Goal: Task Accomplishment & Management: Manage account settings

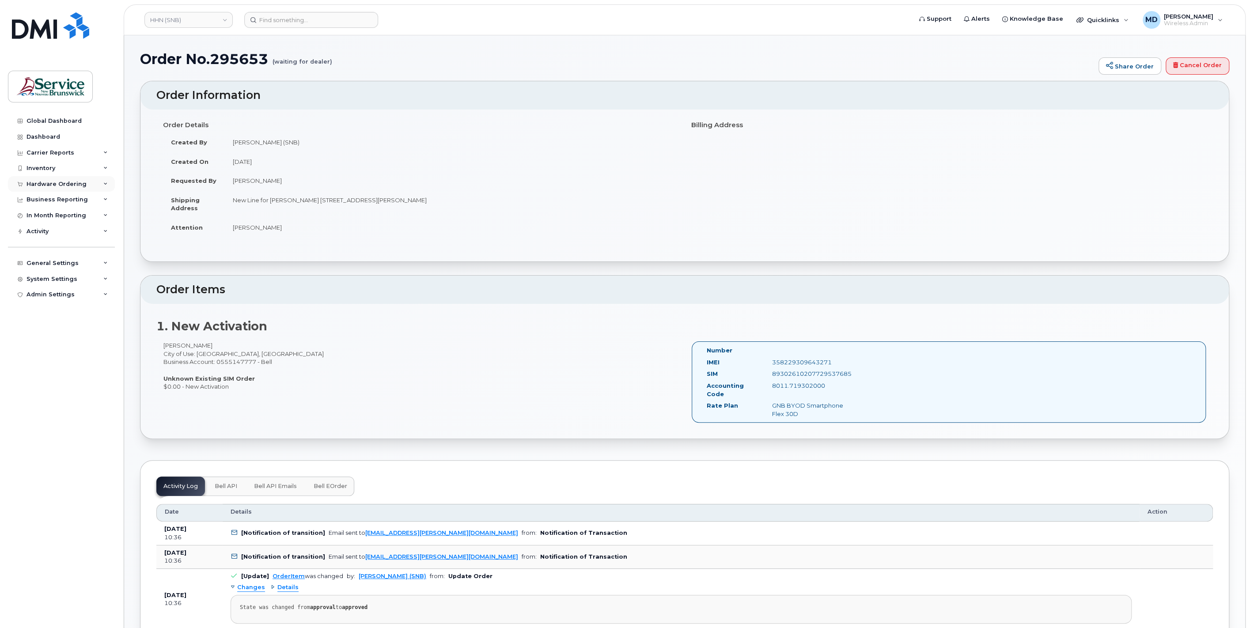
click at [53, 182] on div "Hardware Ordering" at bounding box center [57, 184] width 60 height 7
click at [53, 150] on div "Carrier Reports" at bounding box center [51, 152] width 48 height 7
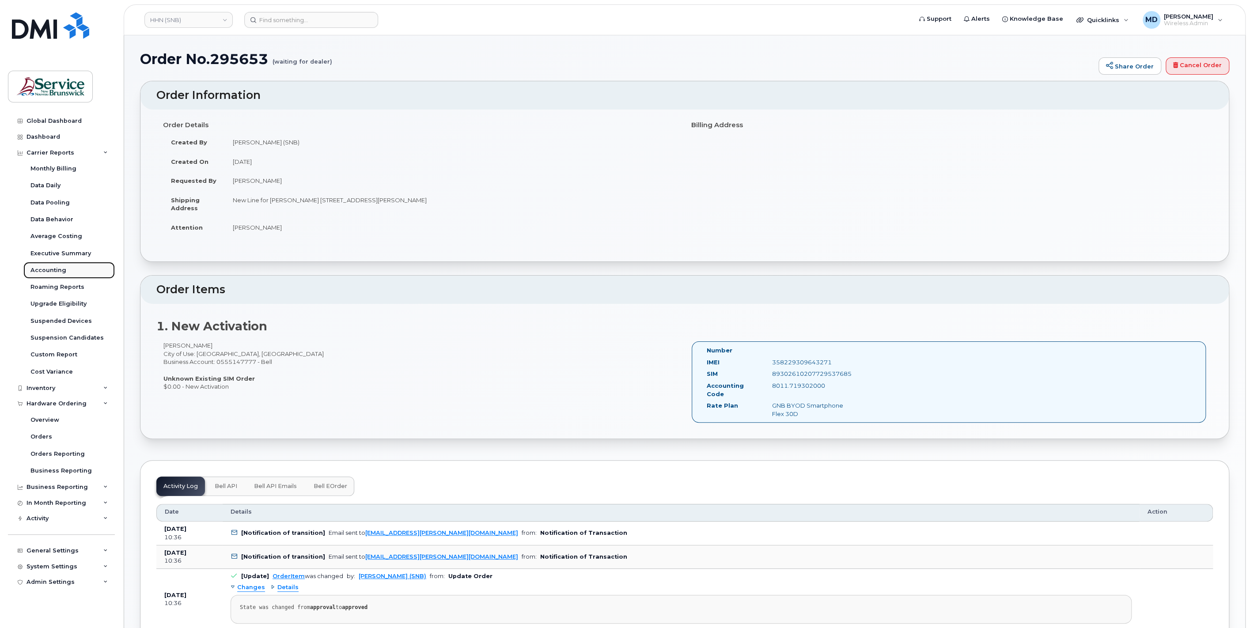
click at [58, 267] on div "Accounting" at bounding box center [48, 270] width 36 height 8
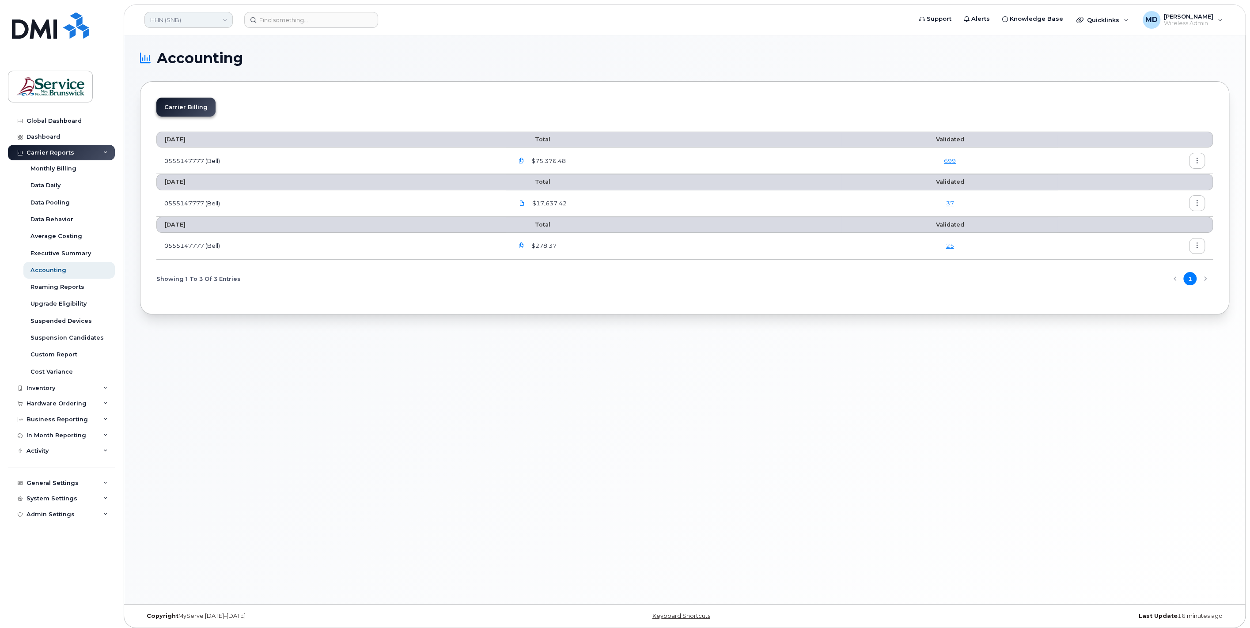
click at [215, 24] on link "HHN (SNB)" at bounding box center [188, 20] width 88 height 16
click at [50, 386] on div "Inventory" at bounding box center [41, 388] width 29 height 7
click at [72, 407] on div "Mobility Devices" at bounding box center [55, 404] width 50 height 8
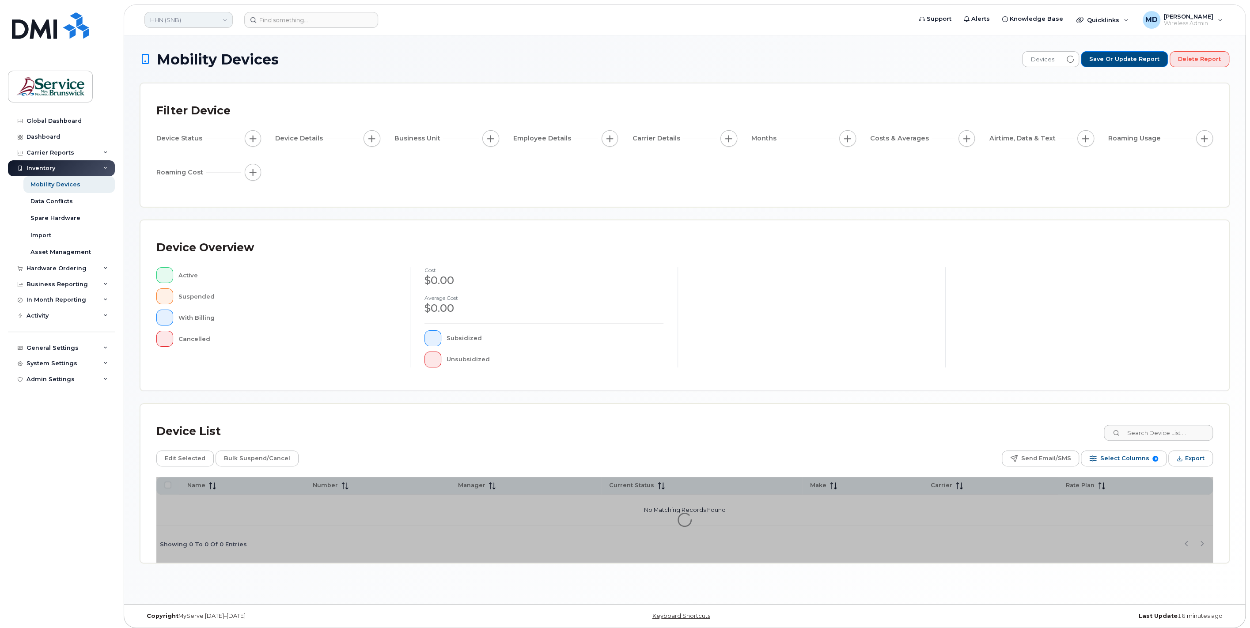
click at [197, 21] on link "HHN (SNB)" at bounding box center [188, 20] width 88 height 16
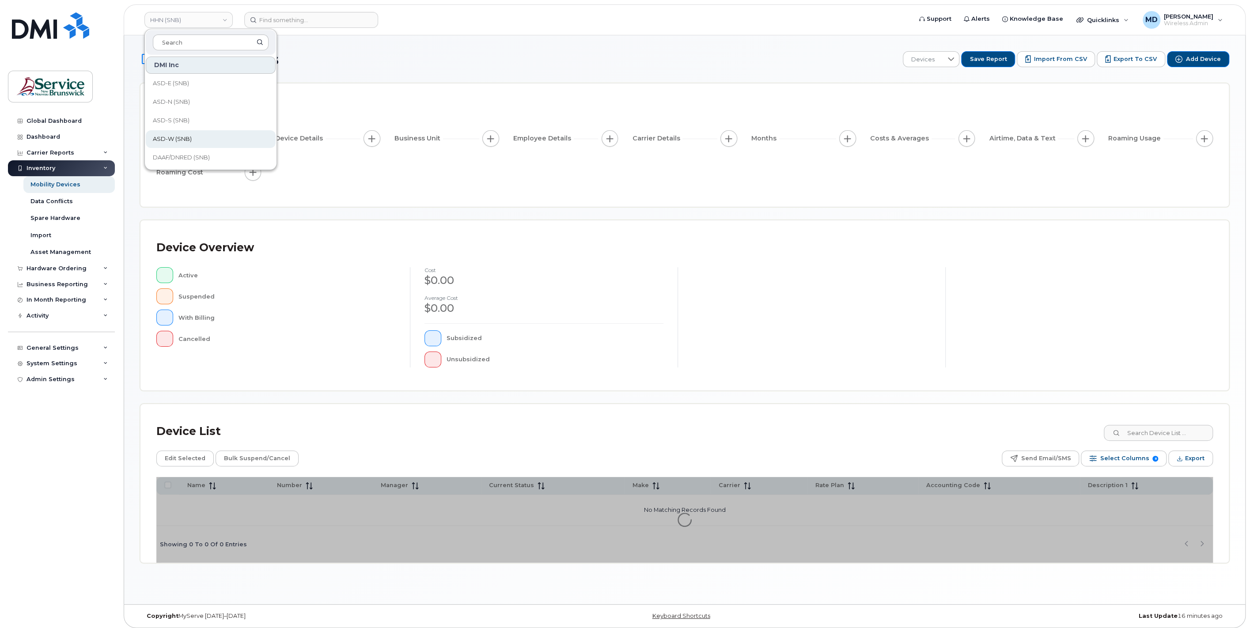
scroll to position [327, 0]
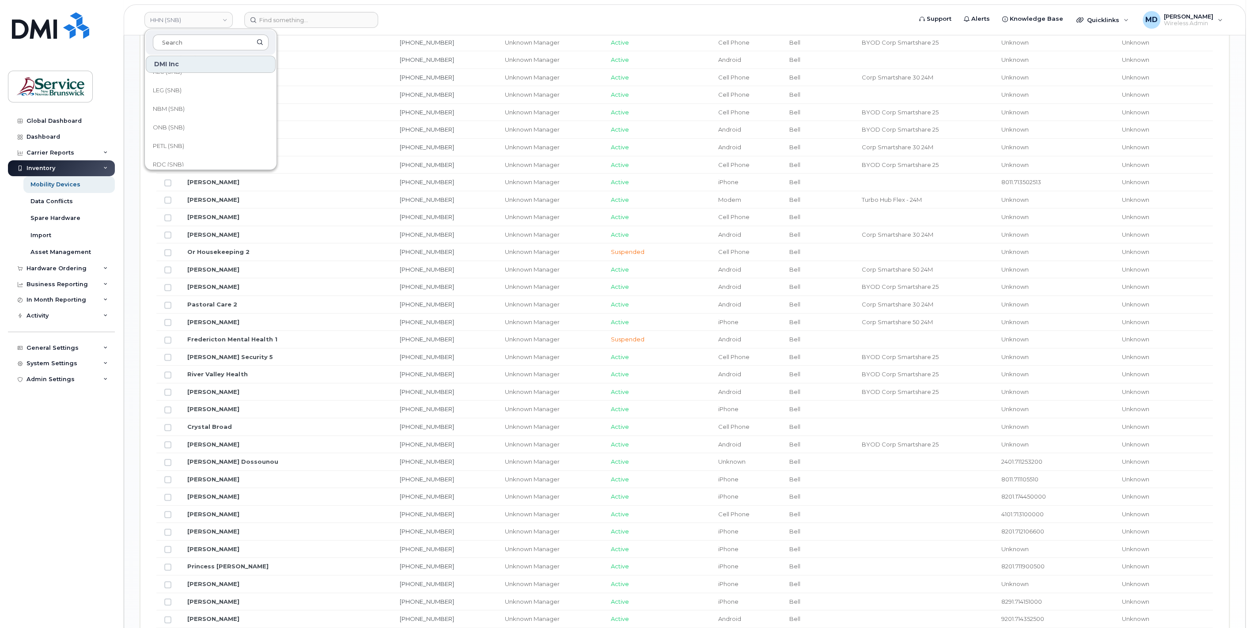
scroll to position [327, 0]
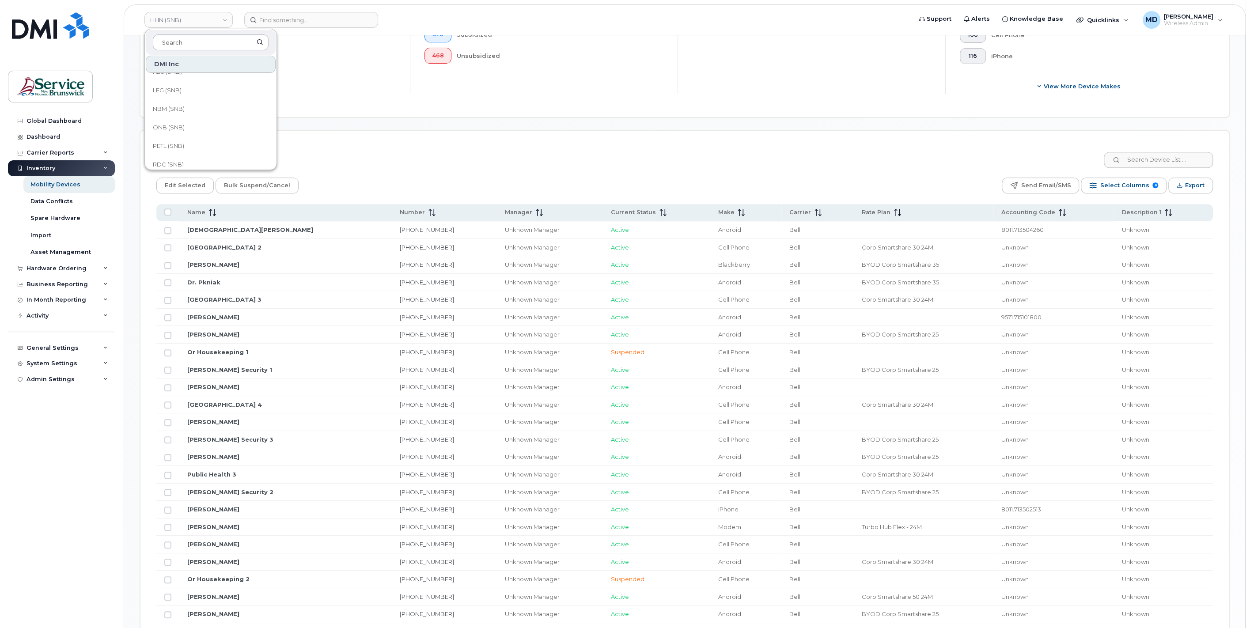
click at [361, 125] on div "Mobility Devices Devices Save Report Import from CSV Export to CSV Add Device F…" at bounding box center [684, 428] width 1089 height 1408
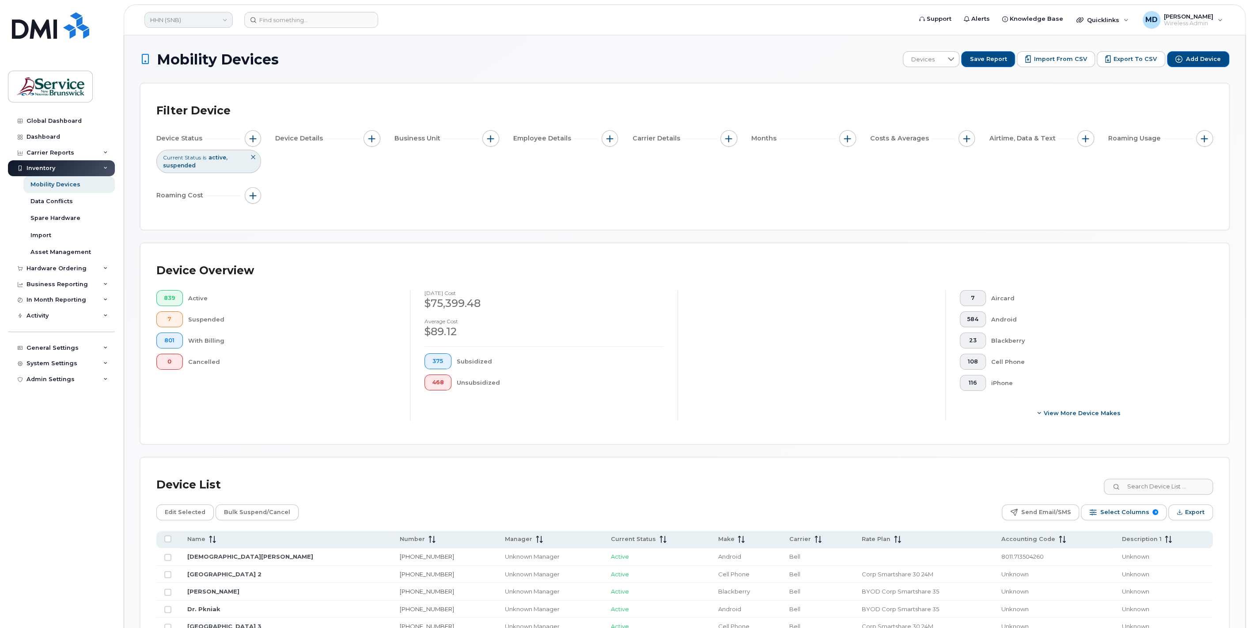
click at [212, 21] on link "HHN (SNB)" at bounding box center [188, 20] width 88 height 16
click at [218, 20] on link "HHN (SNB)" at bounding box center [188, 20] width 88 height 16
click at [188, 120] on link "ELG (SNB)" at bounding box center [211, 124] width 130 height 18
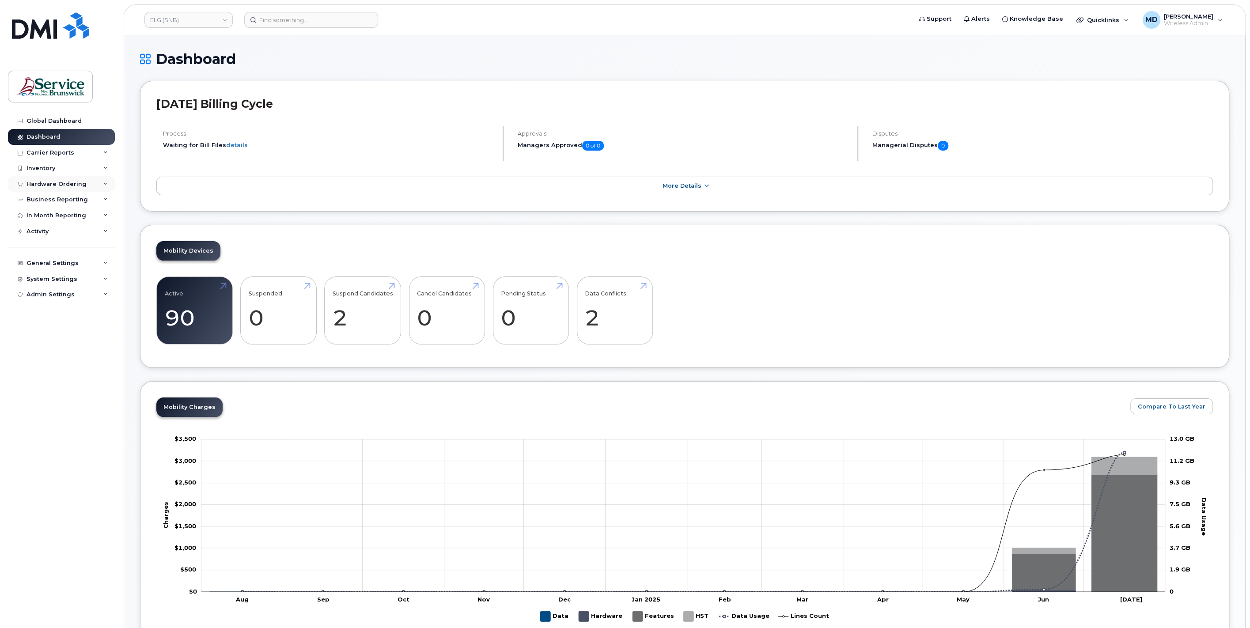
click at [68, 186] on div "Hardware Ordering" at bounding box center [57, 184] width 60 height 7
click at [48, 169] on div "Inventory" at bounding box center [41, 168] width 29 height 7
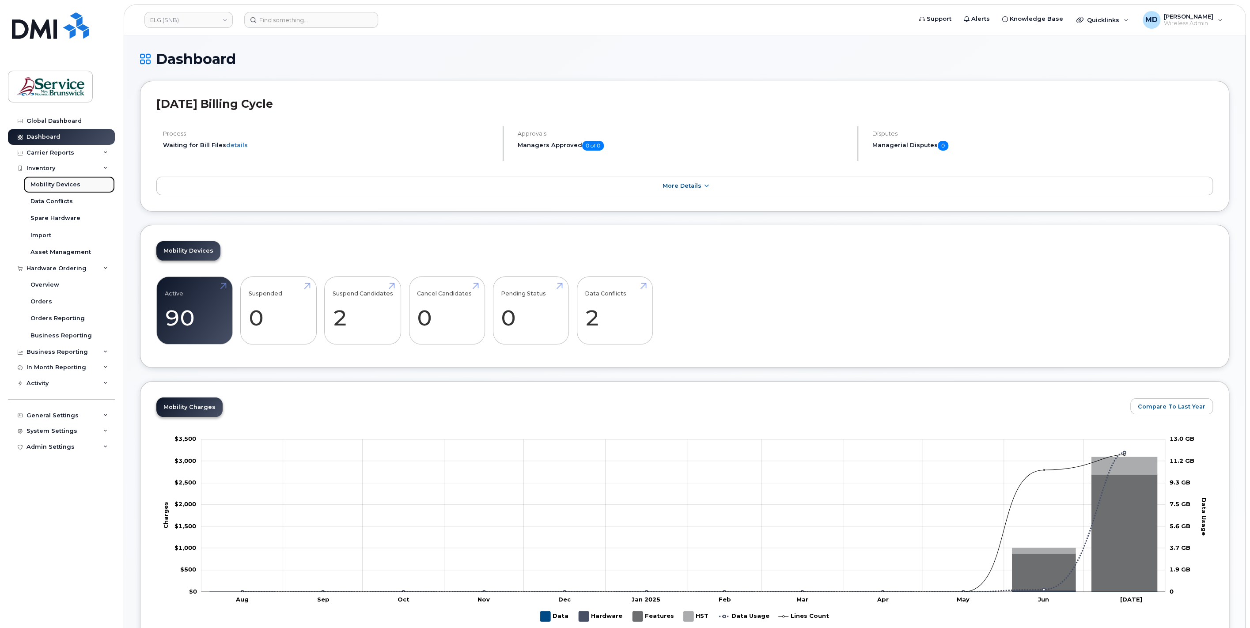
click at [58, 182] on div "Mobility Devices" at bounding box center [55, 185] width 50 height 8
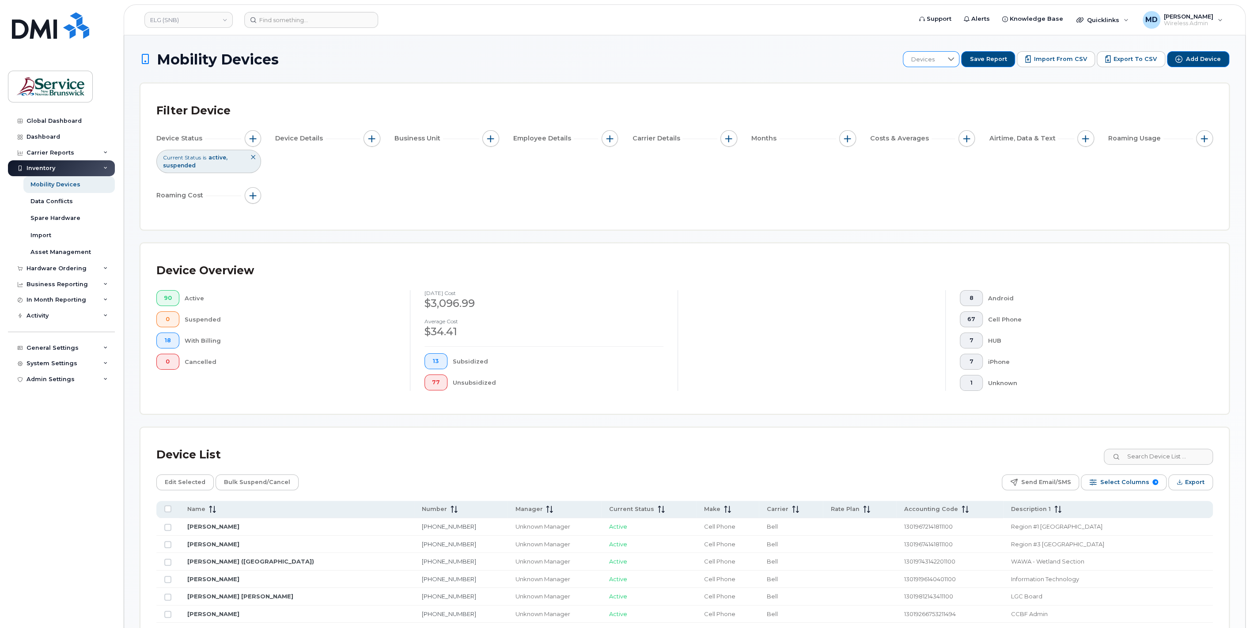
click at [955, 62] on icon at bounding box center [951, 59] width 7 height 7
click at [814, 64] on h1 "Mobility Devices" at bounding box center [519, 59] width 758 height 15
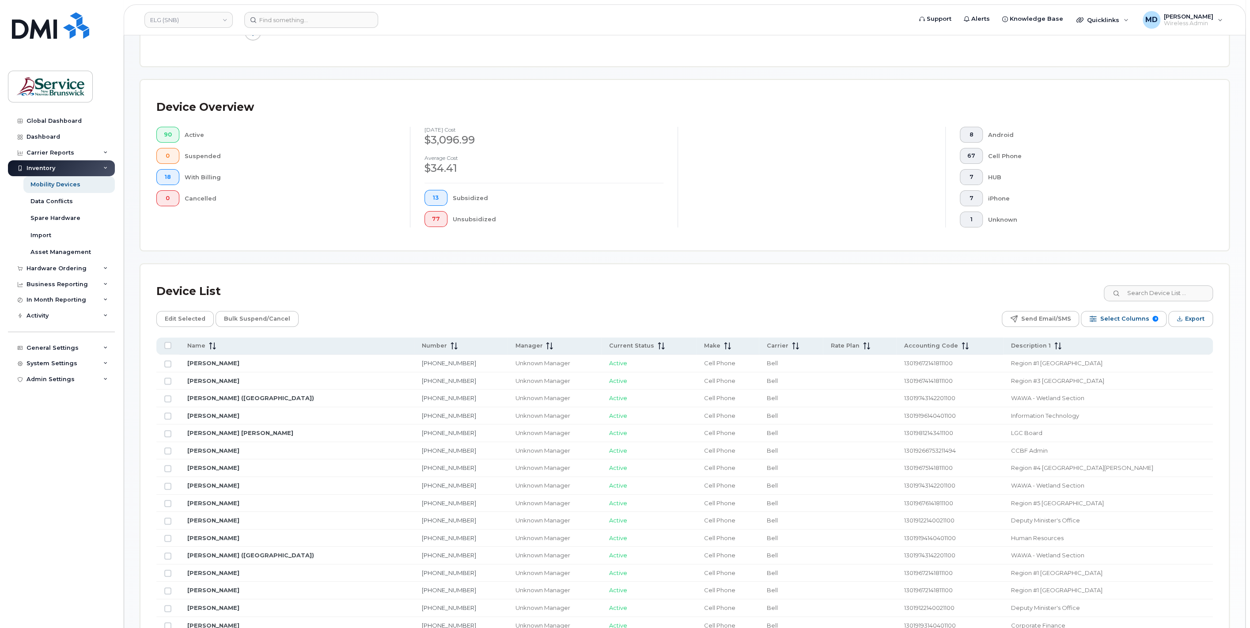
scroll to position [327, 0]
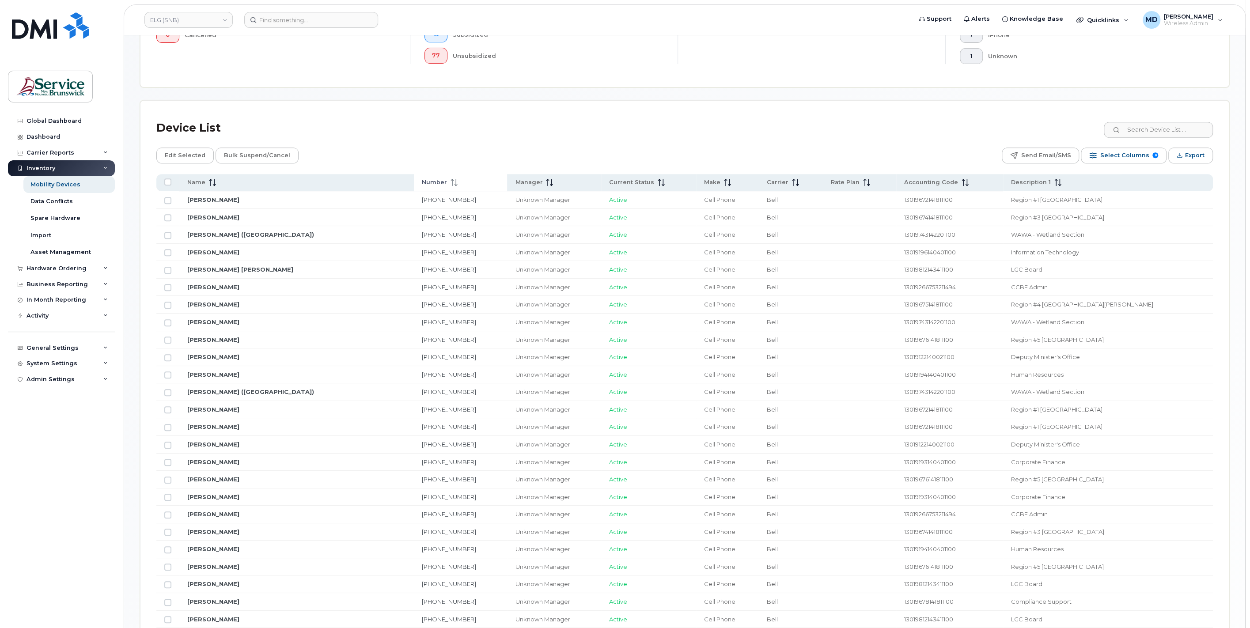
click at [422, 184] on span "Number" at bounding box center [434, 182] width 25 height 8
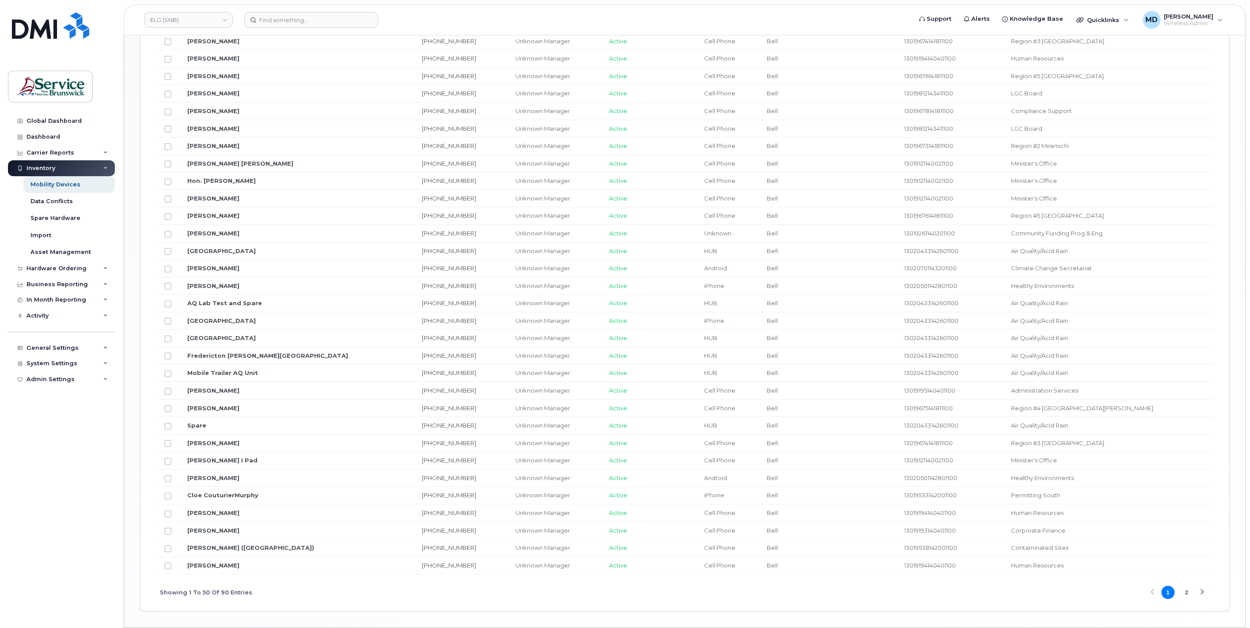
scroll to position [837, 0]
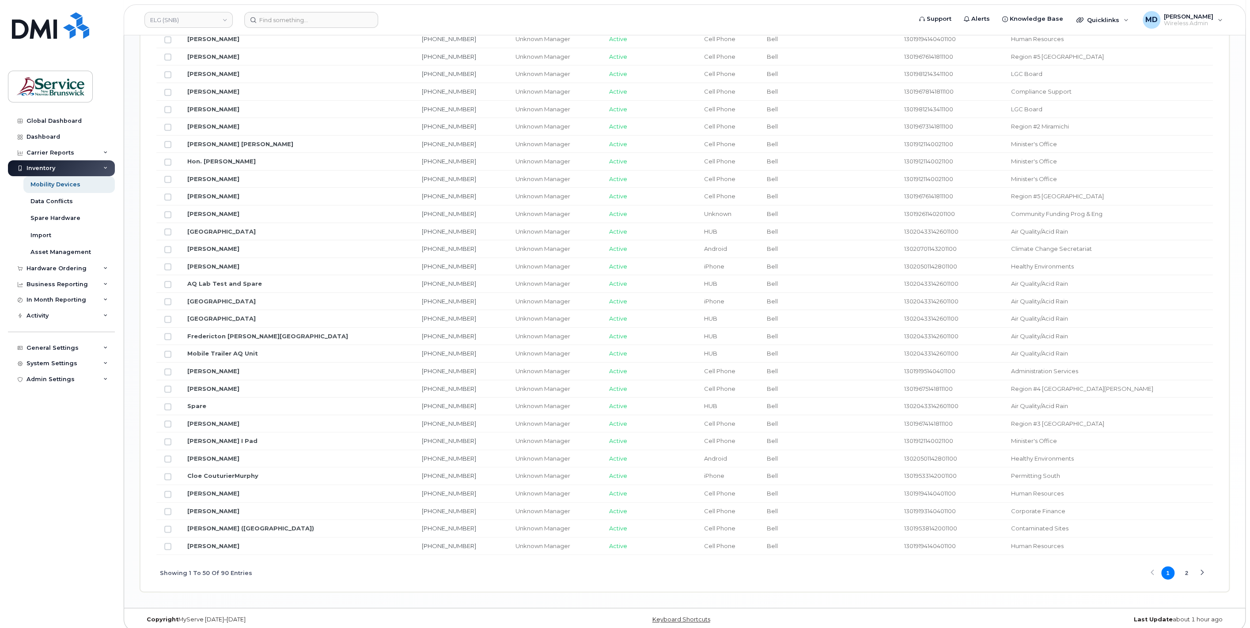
click at [1186, 568] on button "2" at bounding box center [1186, 572] width 13 height 13
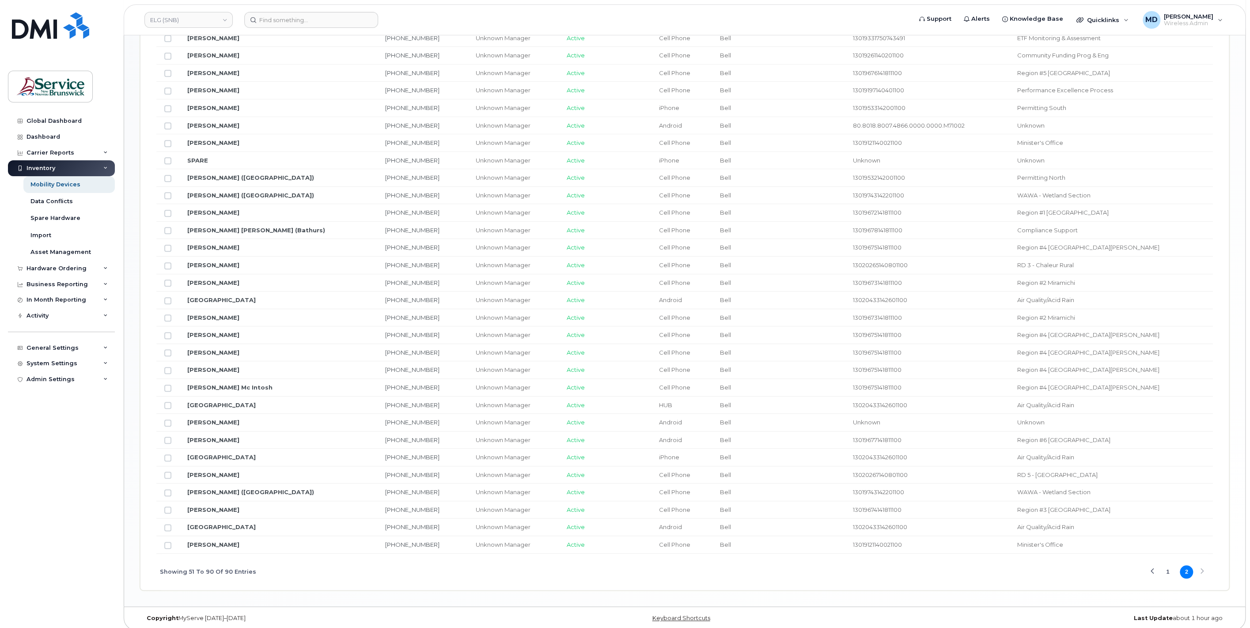
scroll to position [337, 0]
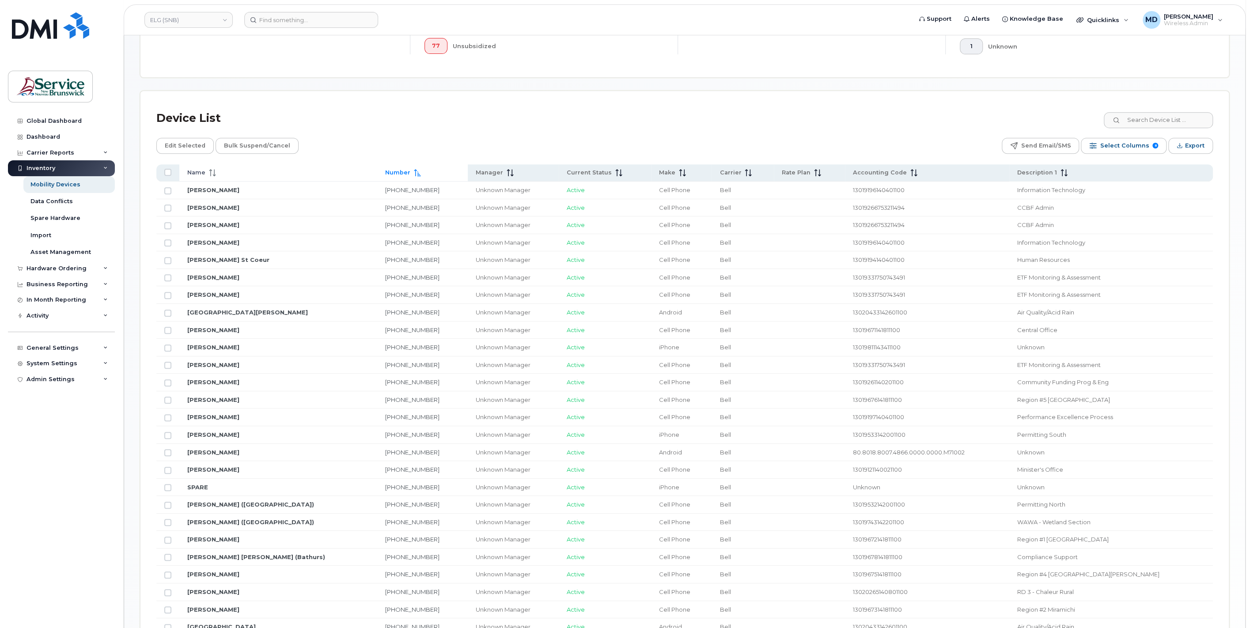
click at [216, 172] on div "Name" at bounding box center [278, 173] width 182 height 8
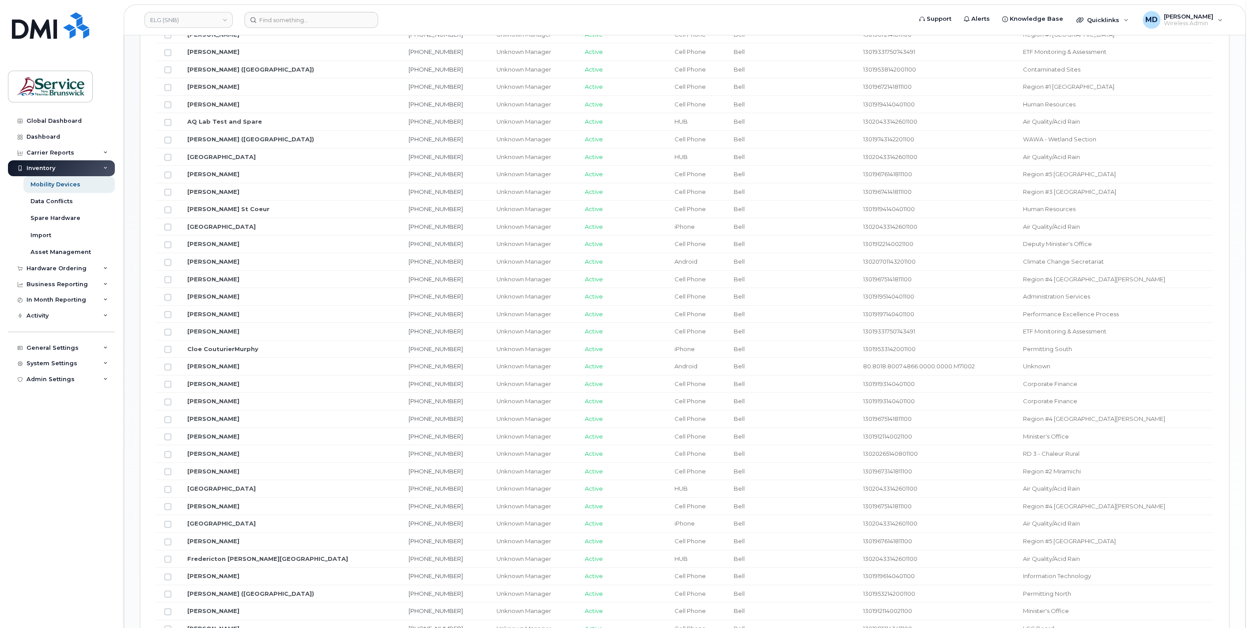
scroll to position [346, 0]
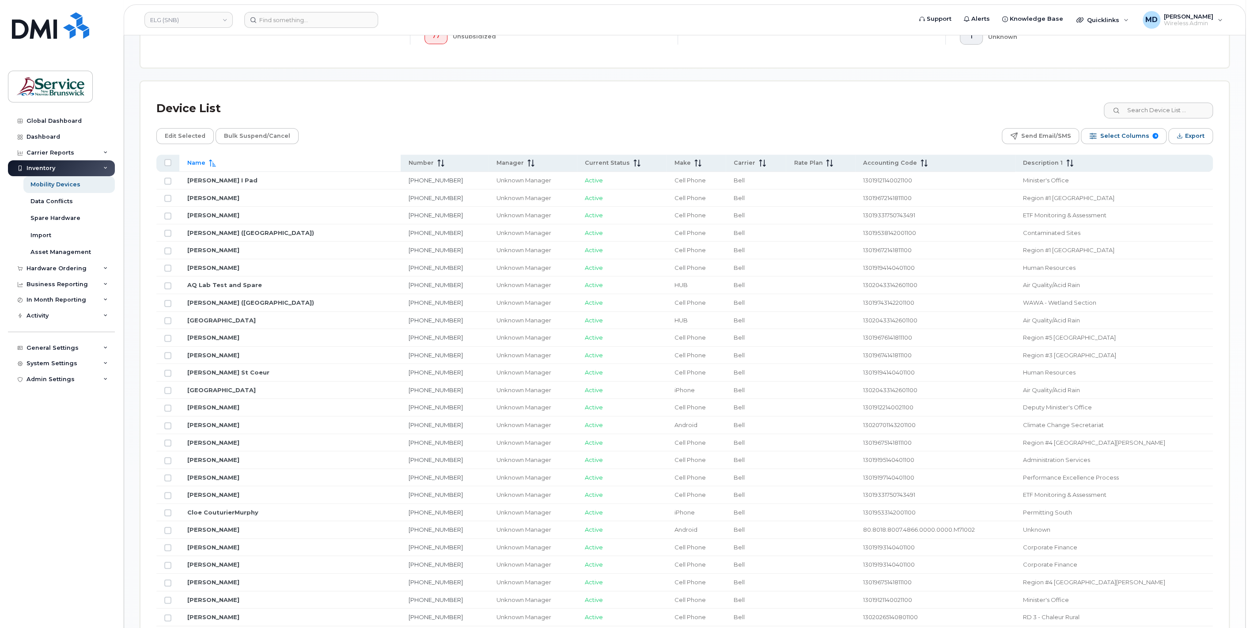
click at [199, 162] on span "Name" at bounding box center [196, 163] width 18 height 8
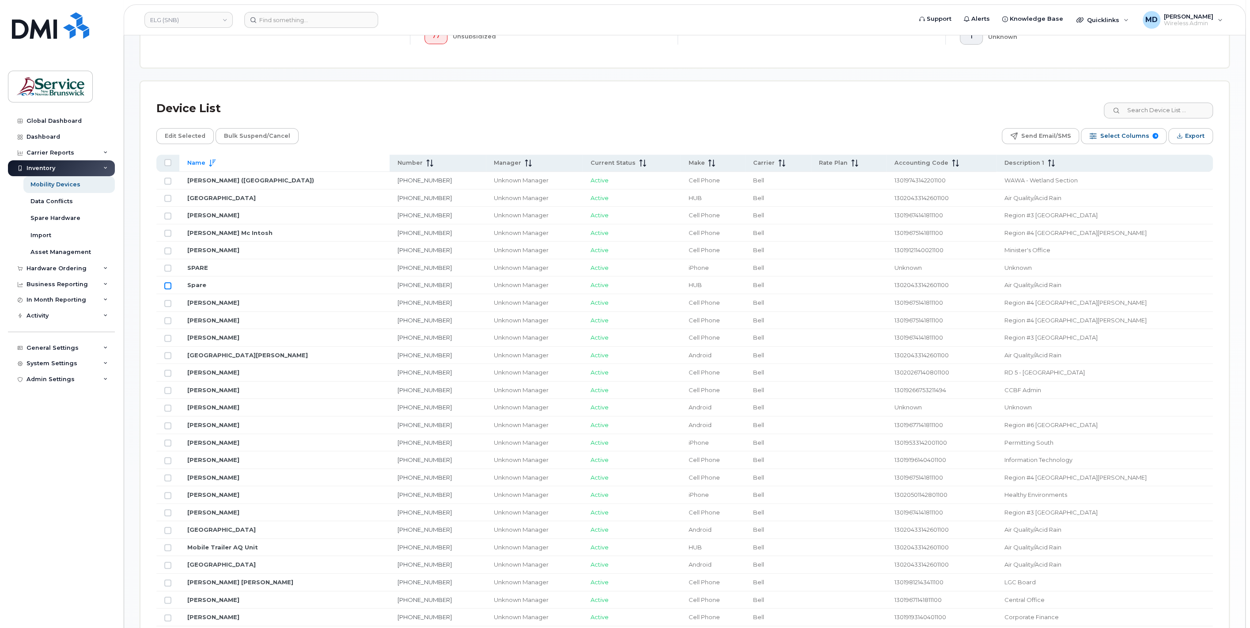
click at [168, 284] on input "Row Unselected" at bounding box center [167, 285] width 7 height 7
checkbox input "true"
click at [200, 284] on link "Spare" at bounding box center [196, 284] width 19 height 7
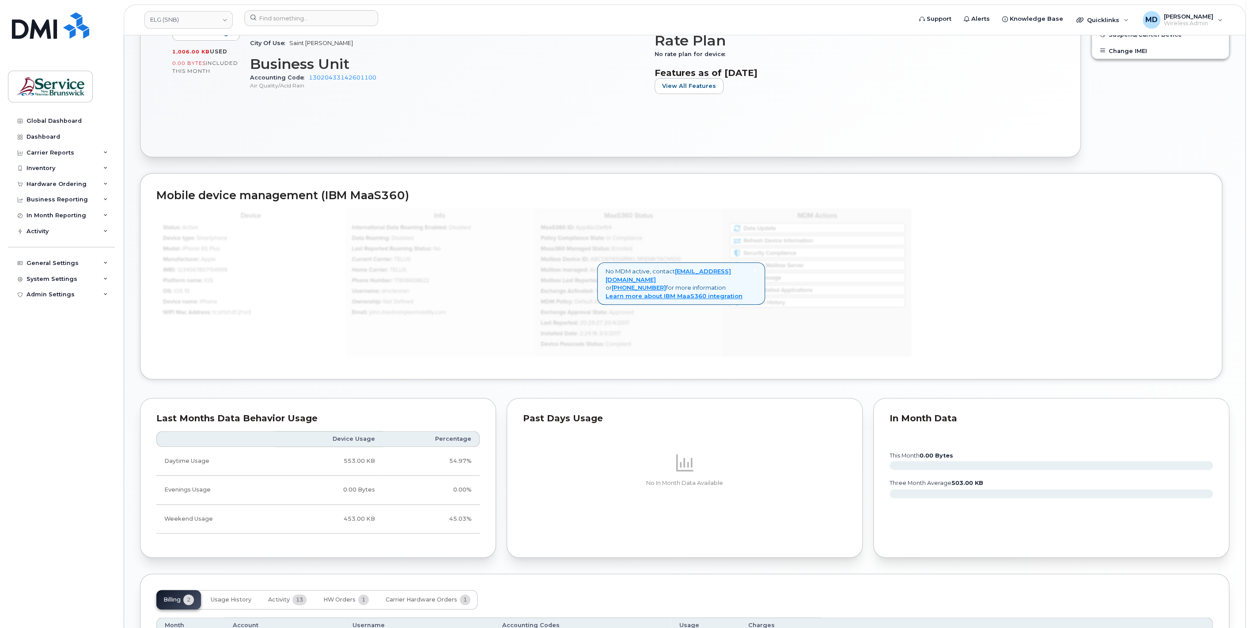
scroll to position [444, 0]
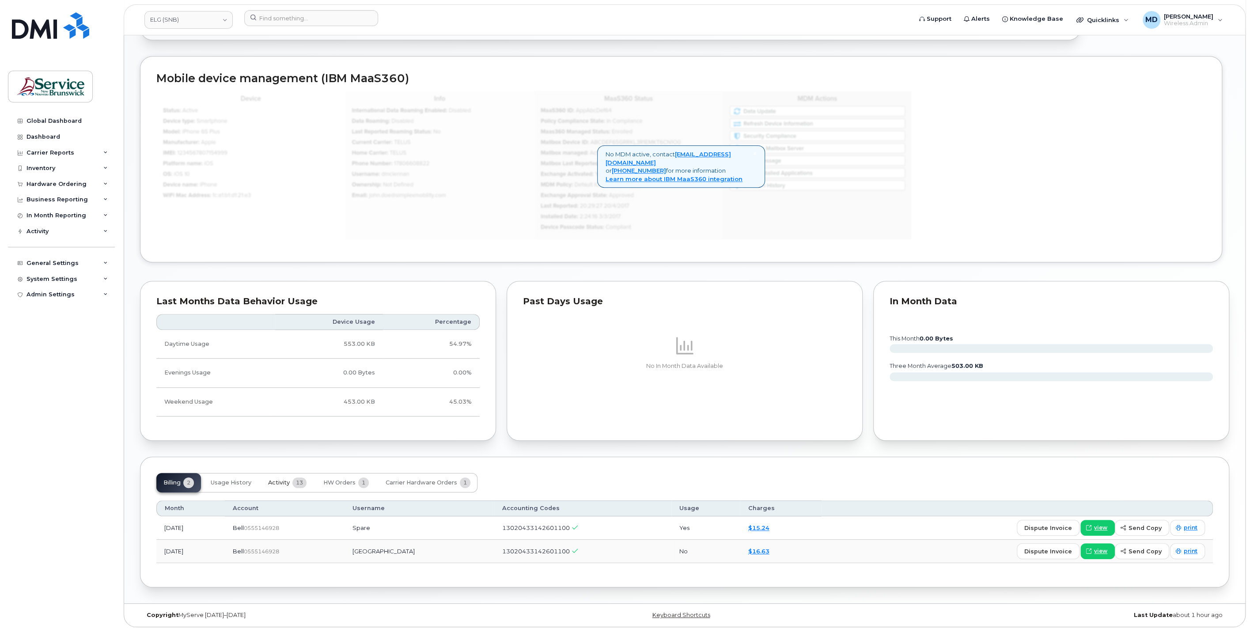
click at [289, 479] on span "Activity" at bounding box center [279, 482] width 22 height 7
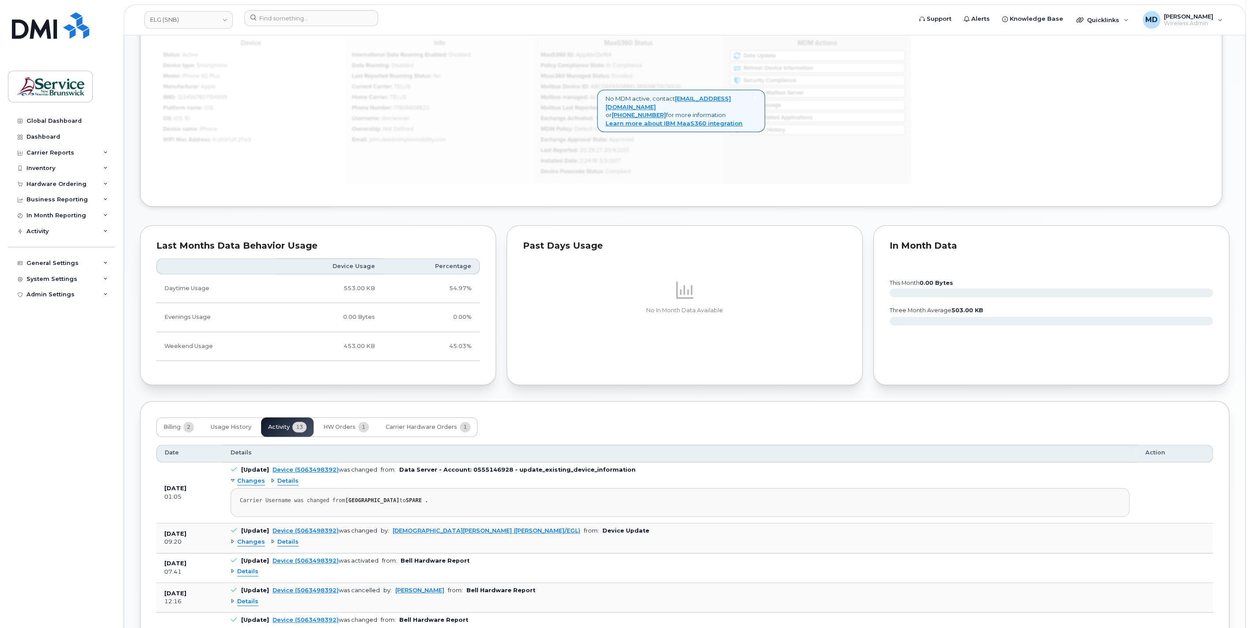
scroll to position [663, 0]
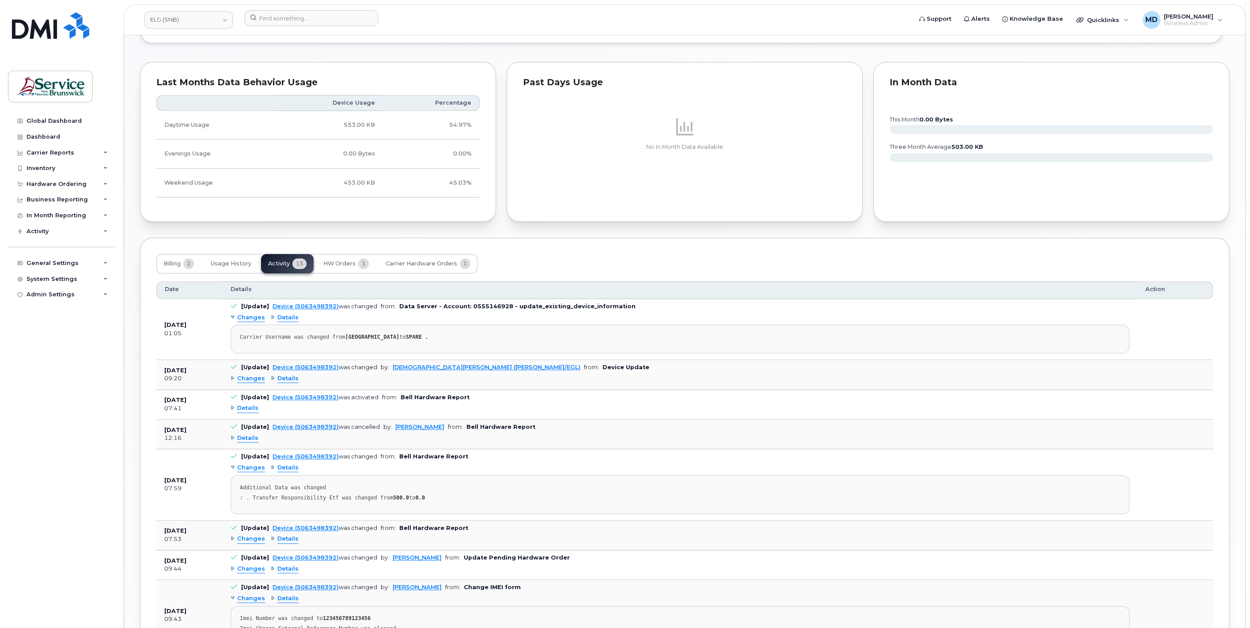
click at [254, 376] on span "Changes" at bounding box center [251, 379] width 28 height 8
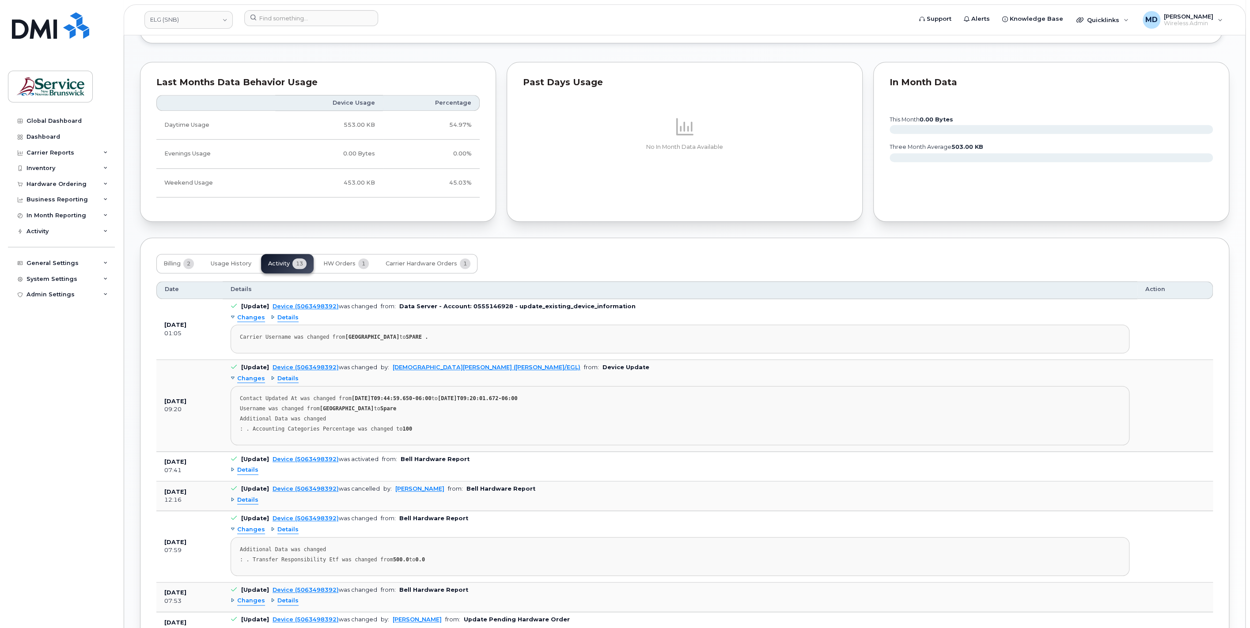
click at [282, 262] on div "Billing 2 Usage History Activity 13 HW Orders 1 Carrier Hardware Orders 1" at bounding box center [316, 263] width 321 height 19
click at [179, 261] on span "Billing" at bounding box center [171, 263] width 17 height 7
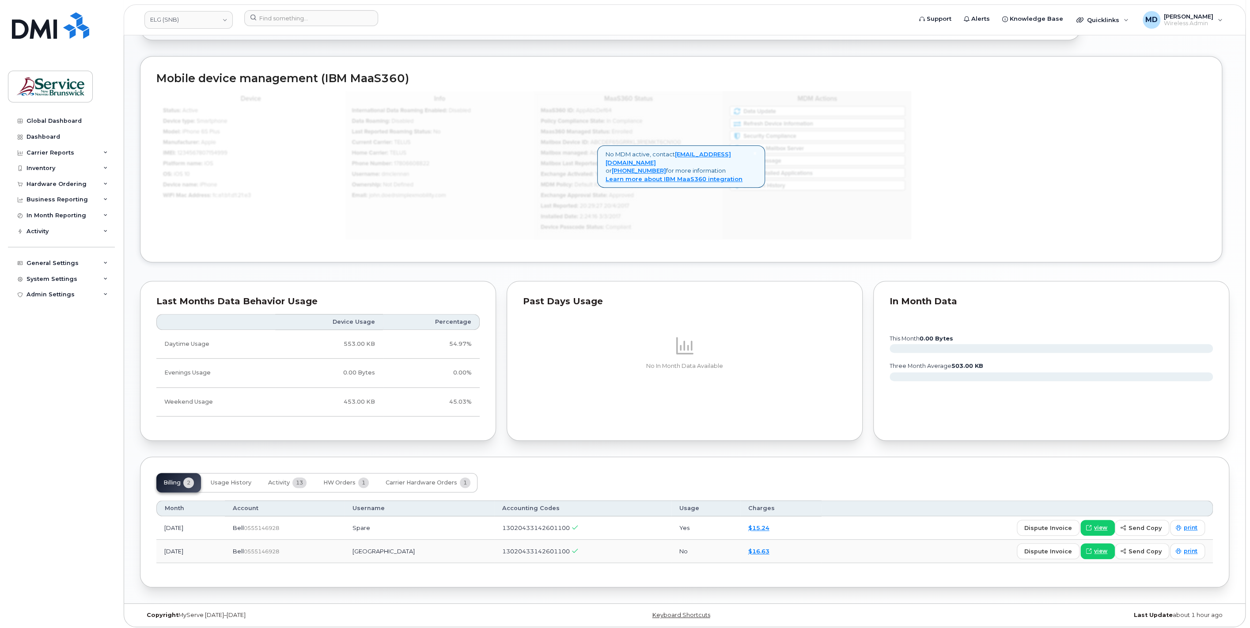
scroll to position [0, 0]
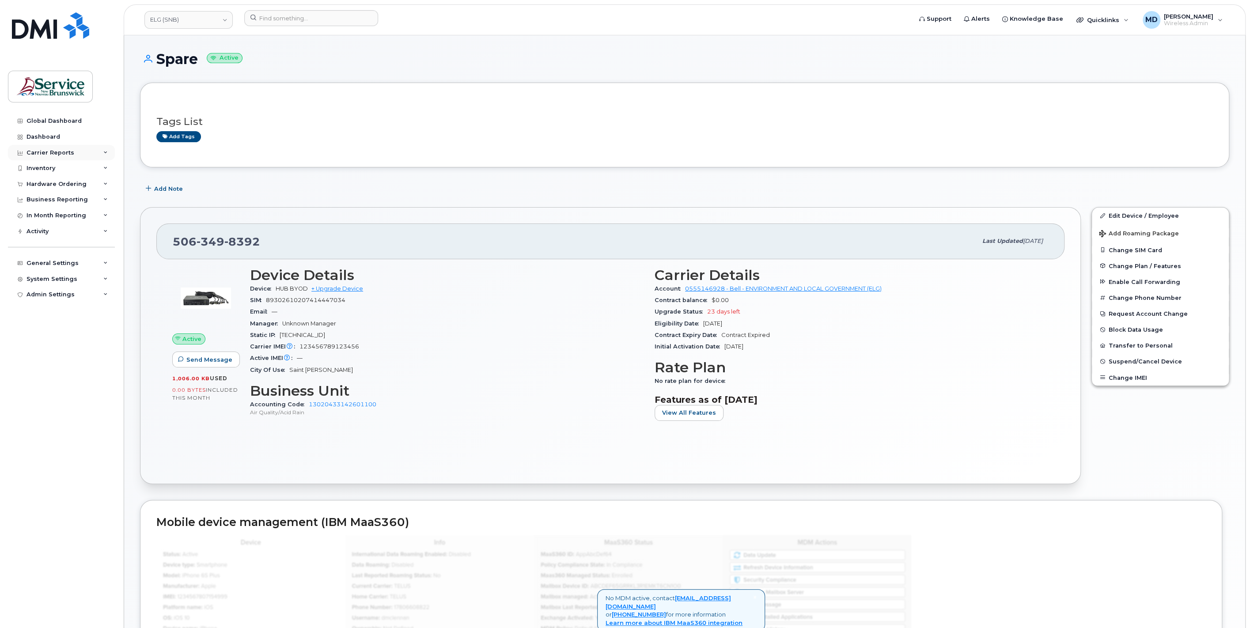
click at [59, 153] on div "Carrier Reports" at bounding box center [51, 152] width 48 height 7
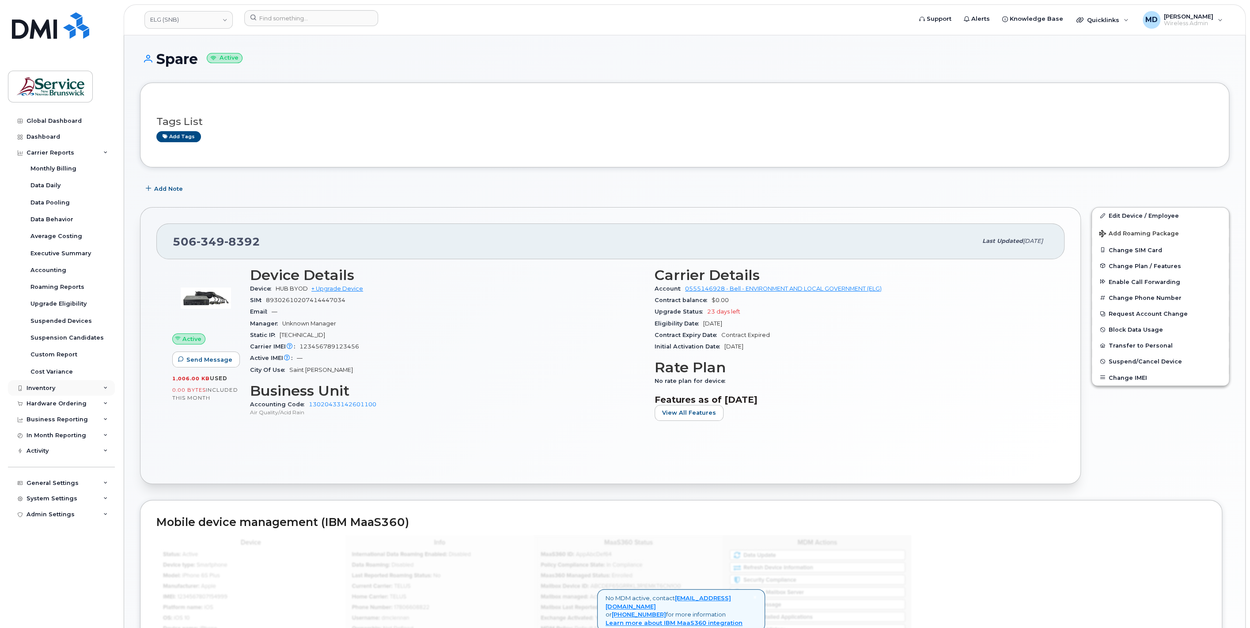
click at [47, 391] on div "Inventory" at bounding box center [61, 388] width 107 height 16
click at [46, 405] on div "Mobility Devices" at bounding box center [55, 404] width 50 height 8
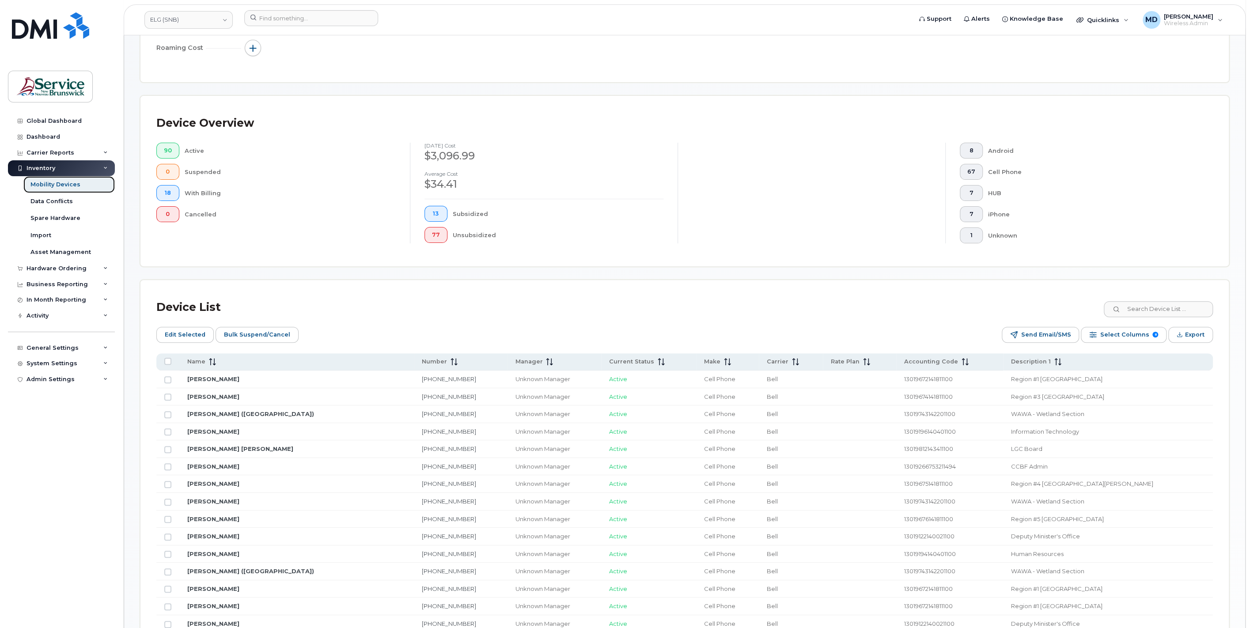
scroll to position [327, 0]
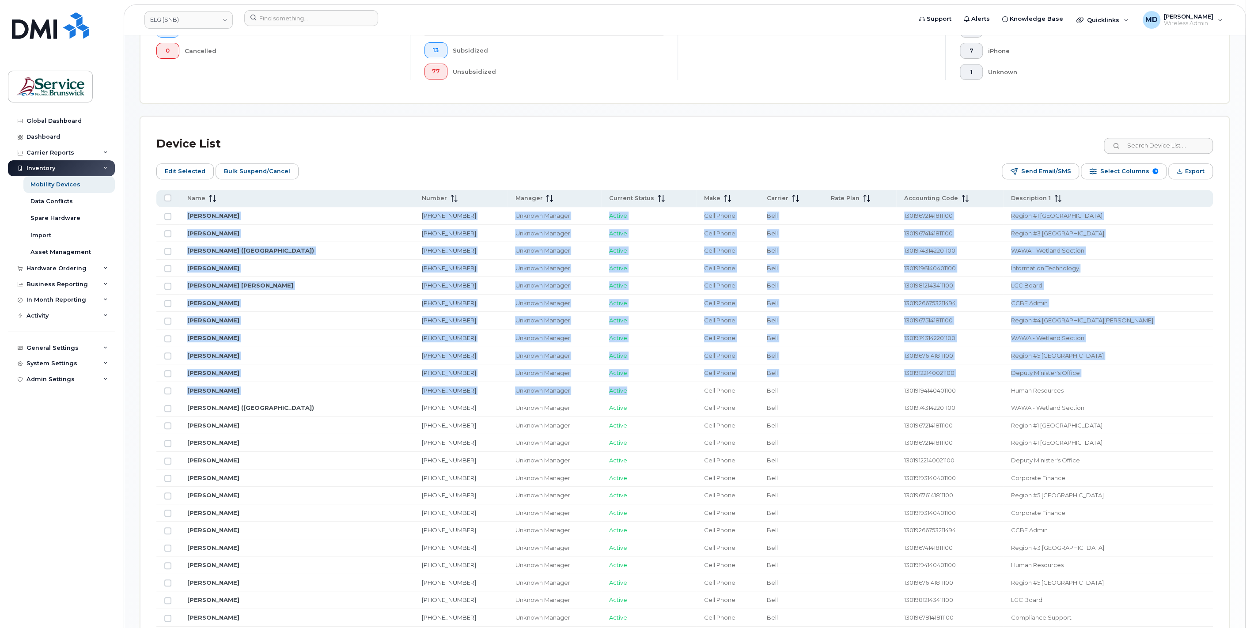
drag, startPoint x: 644, startPoint y: 393, endPoint x: 1243, endPoint y: 393, distance: 598.5
click at [1243, 393] on div "Mobility Devices Devices Save Report Import from CSV Export to CSV Add Device F…" at bounding box center [684, 420] width 1121 height 1425
click at [1123, 170] on span "Select Columns" at bounding box center [1124, 171] width 49 height 13
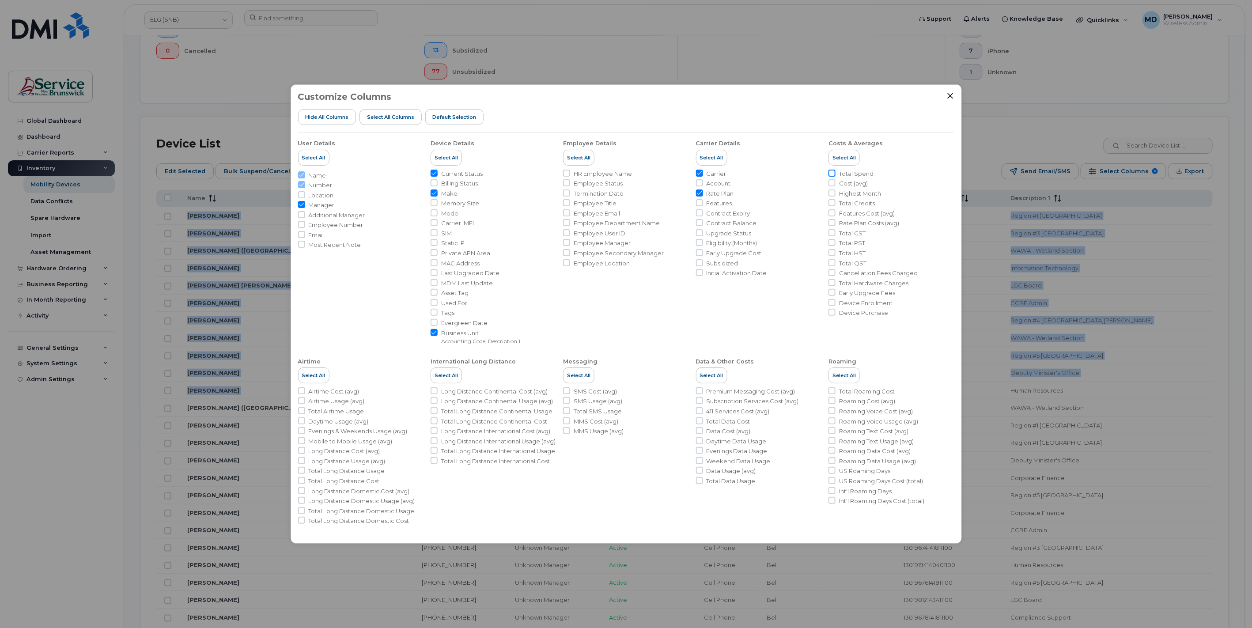
click at [829, 173] on input "Total Spend" at bounding box center [832, 173] width 7 height 7
checkbox input "true"
click at [947, 95] on icon "Close" at bounding box center [950, 95] width 7 height 7
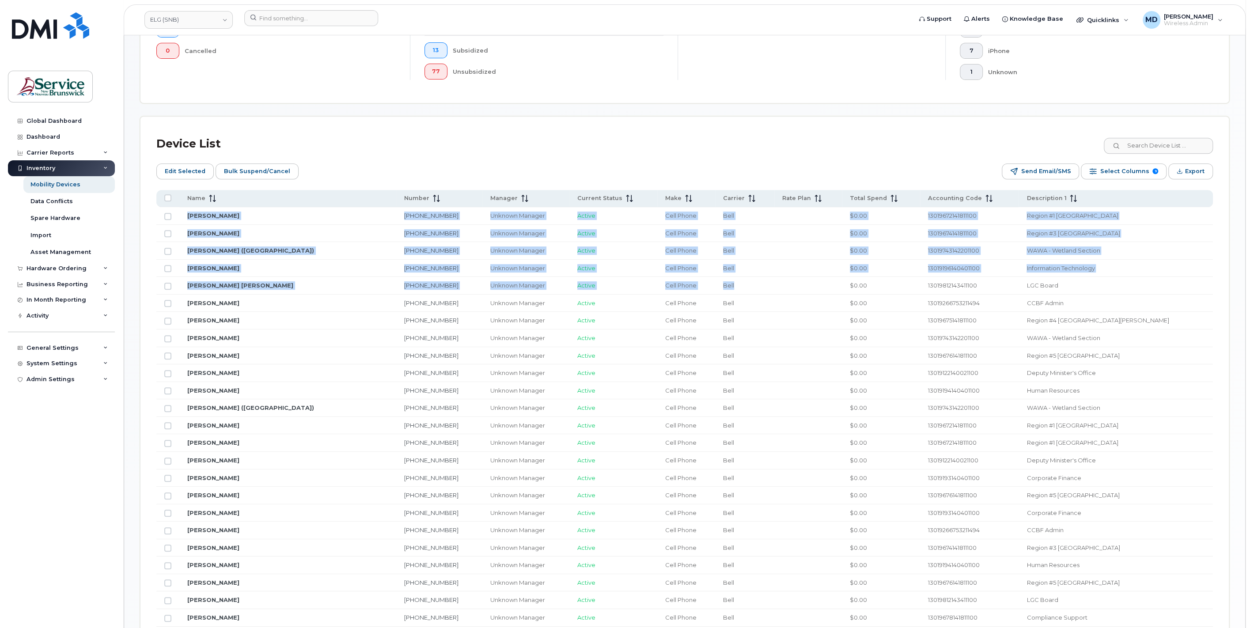
drag, startPoint x: 868, startPoint y: 277, endPoint x: 1254, endPoint y: 246, distance: 387.3
click at [1250, 246] on html "ELG (SNB) Support Alerts Knowledge Base Quicklinks Suspend / Cancel Device Chan…" at bounding box center [625, 417] width 1250 height 1489
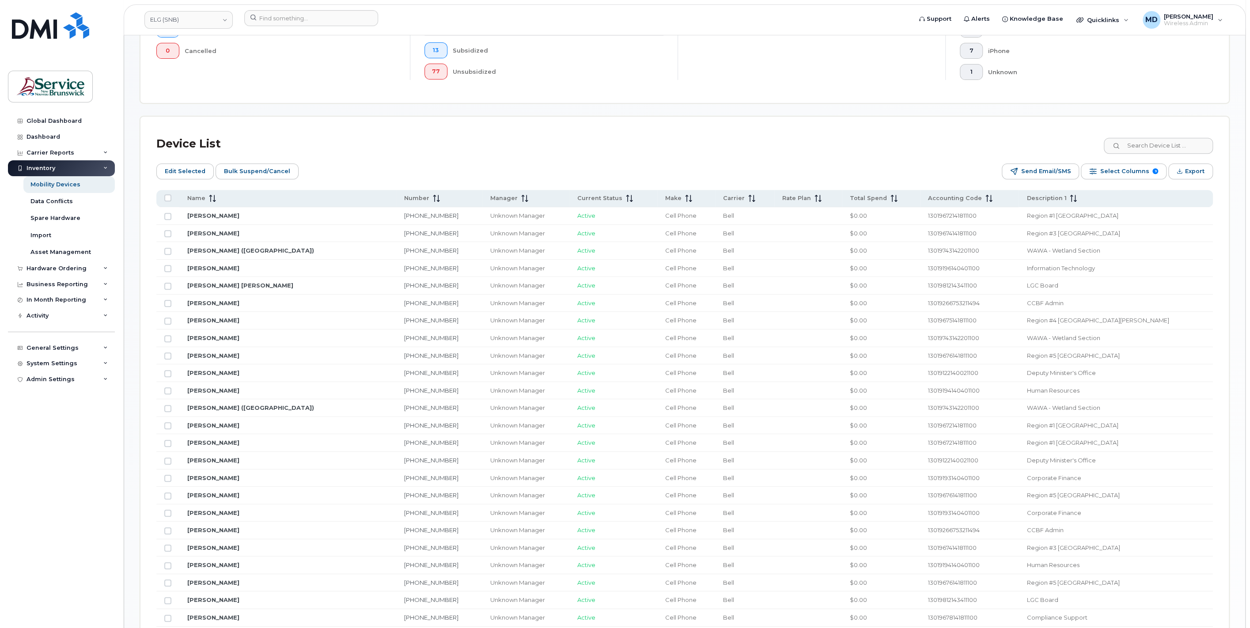
drag, startPoint x: 1165, startPoint y: 214, endPoint x: 1177, endPoint y: 212, distance: 12.5
click at [1177, 212] on td "Region #1 Bathurst" at bounding box center [1116, 216] width 194 height 18
click at [1191, 217] on td "Region #1 Bathurst" at bounding box center [1116, 216] width 194 height 18
click at [1190, 173] on span "Export" at bounding box center [1194, 171] width 19 height 13
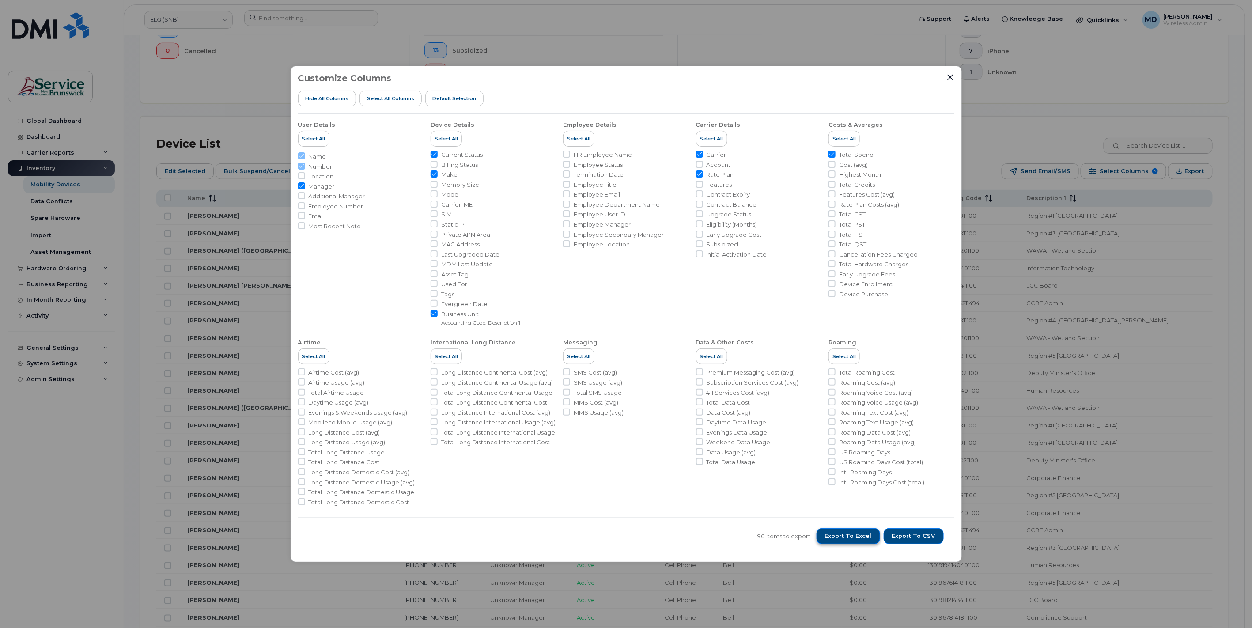
click at [868, 538] on span "Export to Excel" at bounding box center [848, 536] width 47 height 8
click at [948, 76] on icon "Close" at bounding box center [950, 77] width 7 height 7
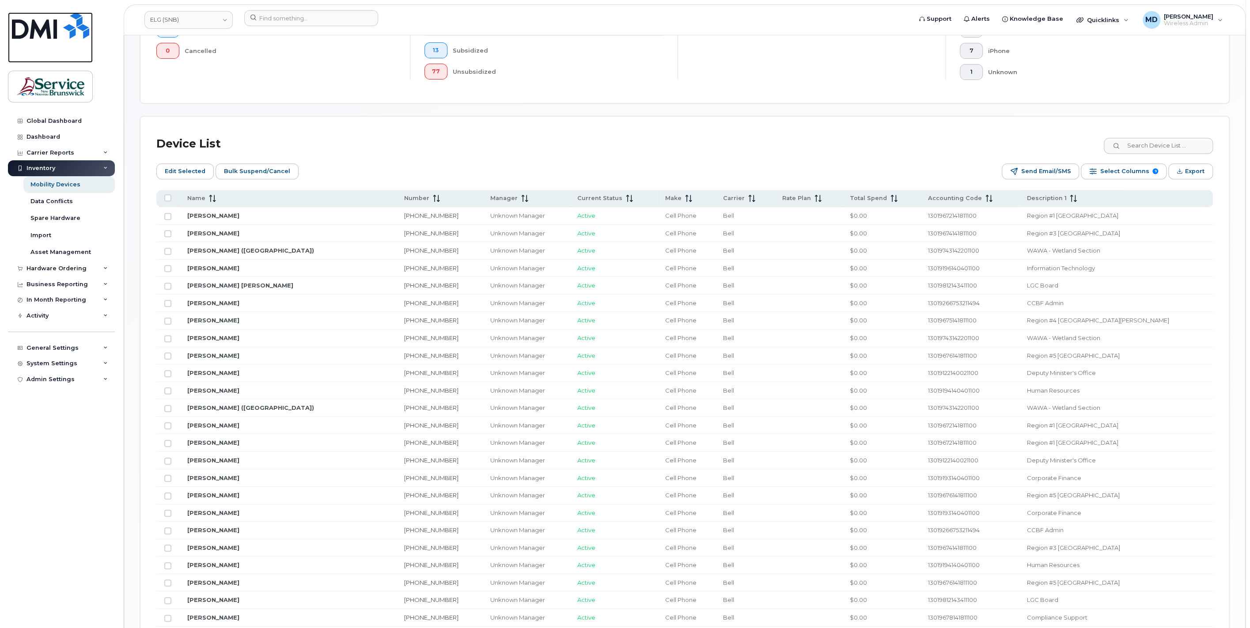
click at [38, 31] on img at bounding box center [50, 25] width 77 height 27
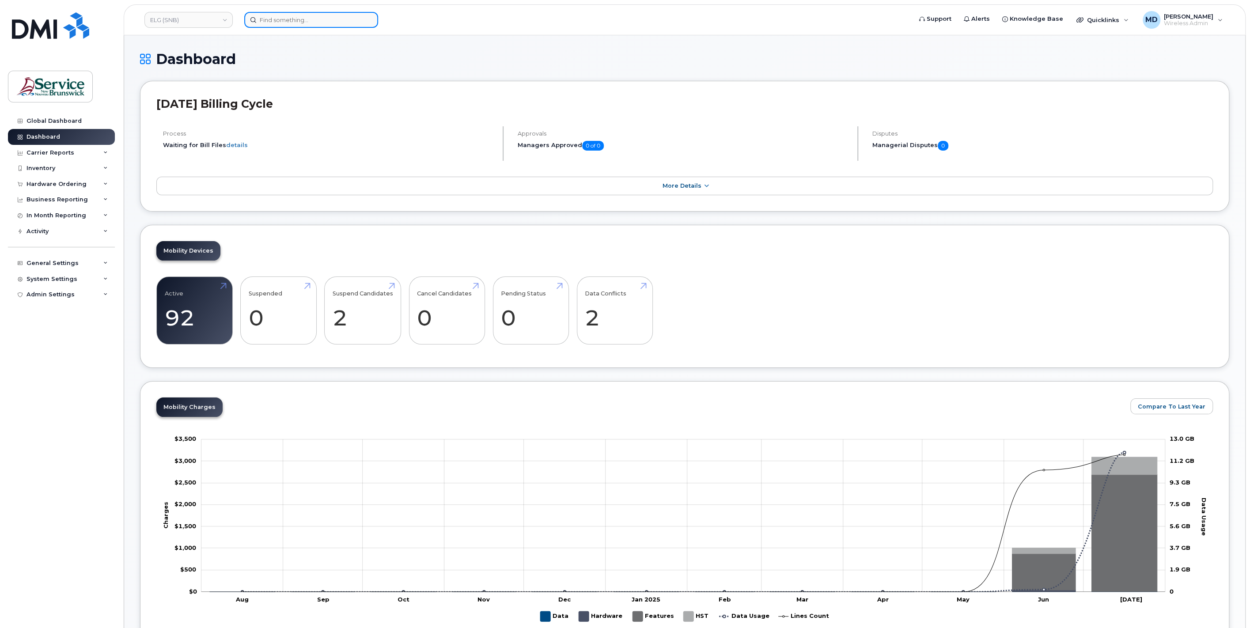
click at [290, 24] on input at bounding box center [311, 20] width 134 height 16
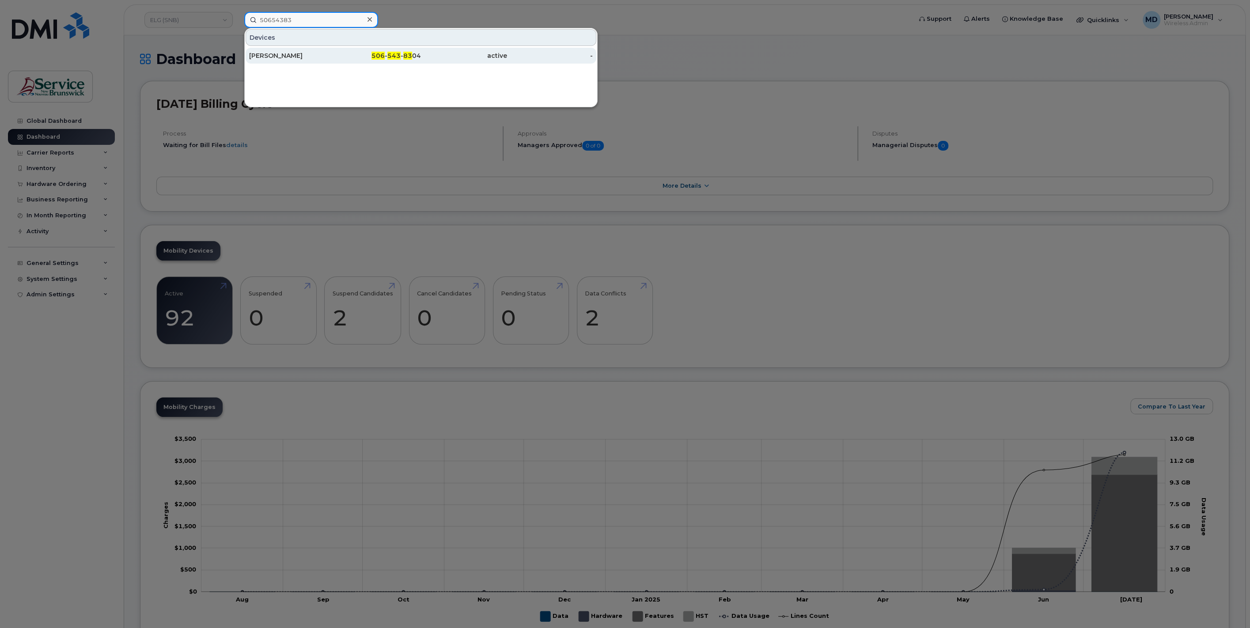
type input "50654383"
click at [387, 54] on div "506 - 543 - 83 04" at bounding box center [378, 55] width 86 height 9
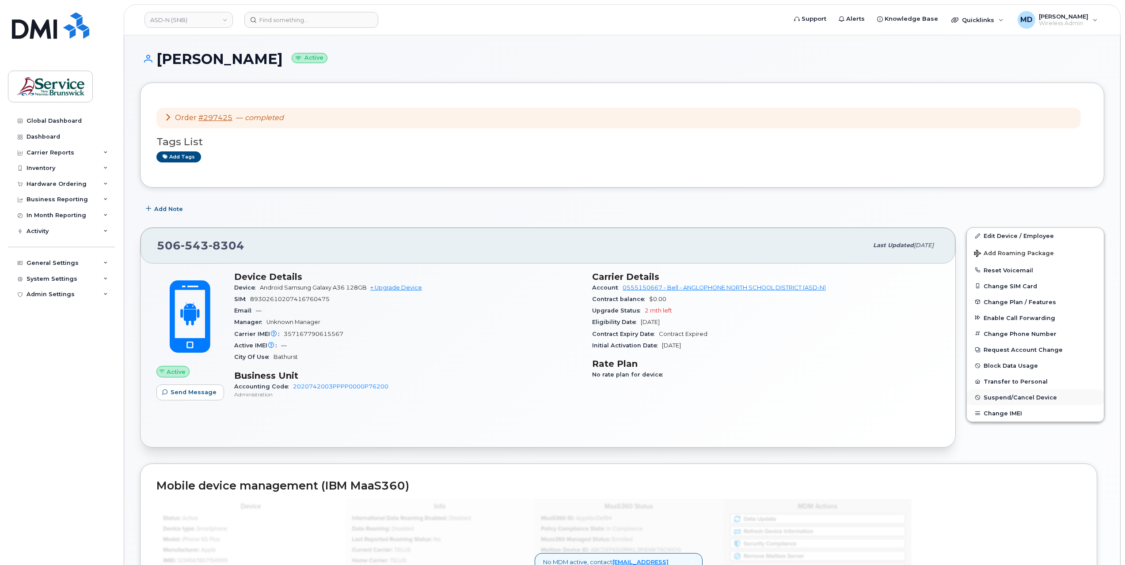
click at [1015, 398] on span "Suspend/Cancel Device" at bounding box center [1019, 397] width 73 height 7
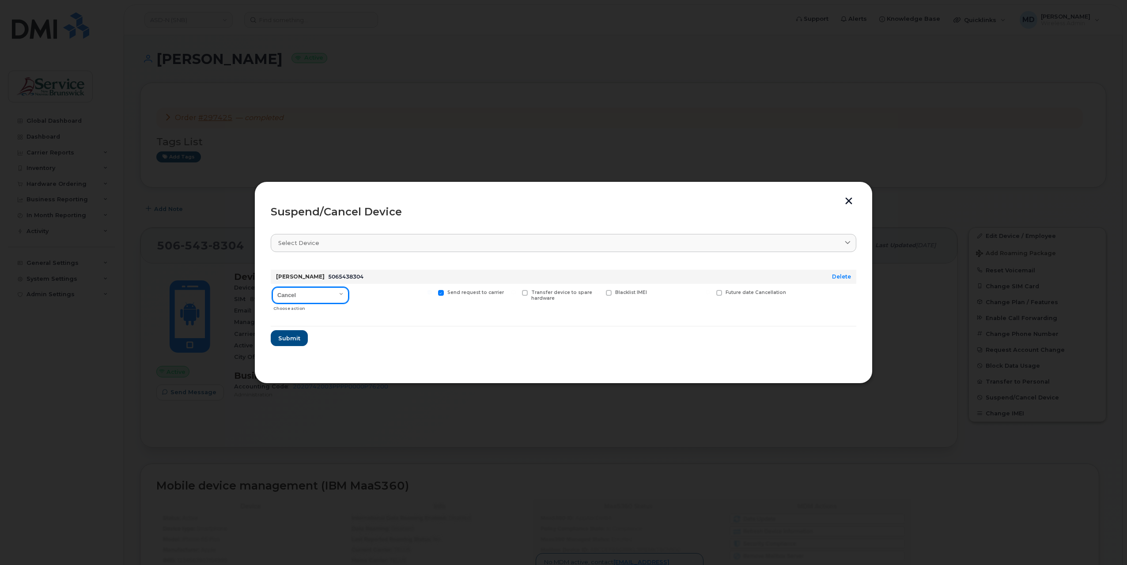
click at [340, 296] on select "Cancel Suspend - Extend Suspension Suspend - Reduced Rate Suspend - Full Rate S…" at bounding box center [311, 296] width 76 height 16
click at [288, 335] on span "Submit" at bounding box center [289, 338] width 22 height 8
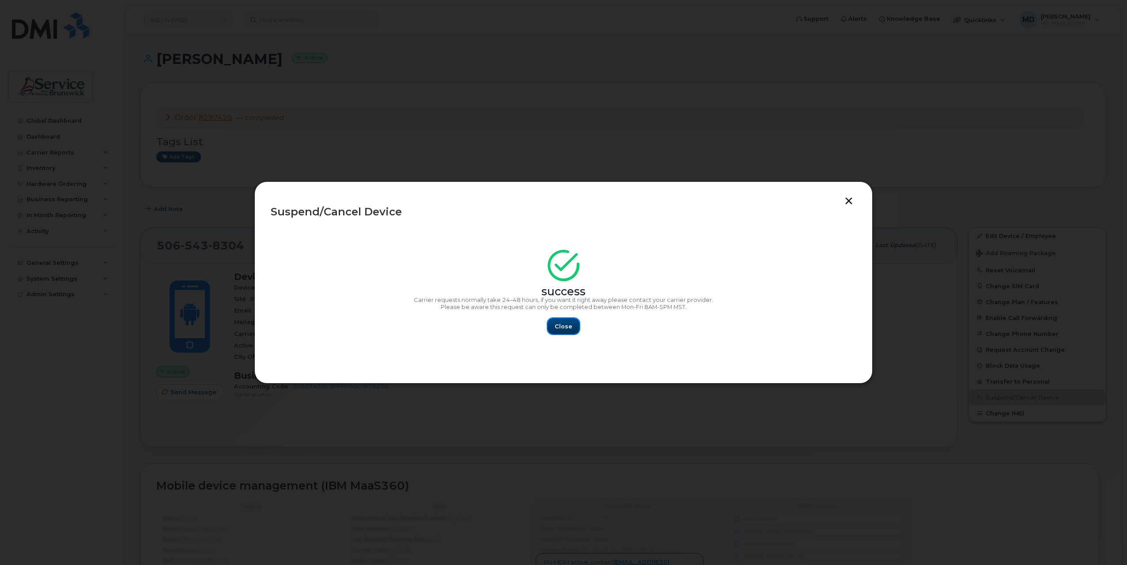
click at [570, 328] on span "Close" at bounding box center [564, 326] width 18 height 8
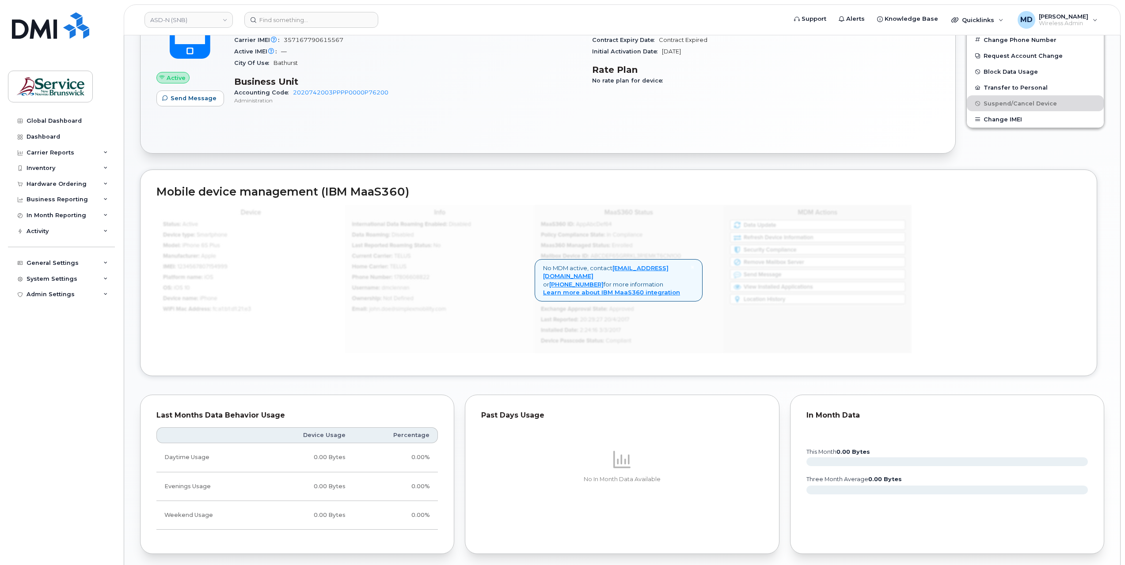
scroll to position [442, 0]
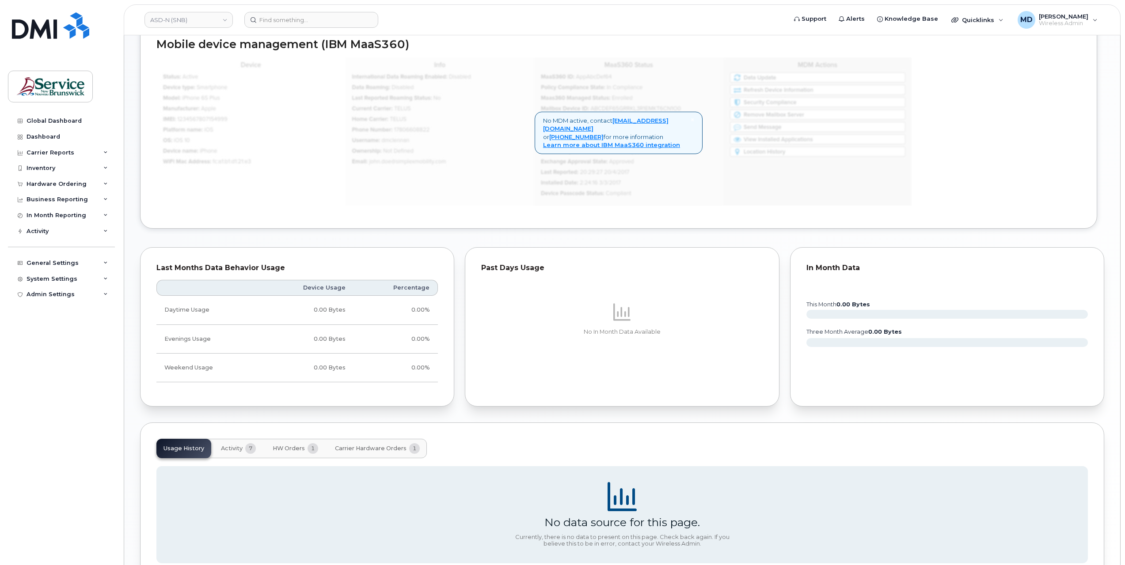
click at [228, 446] on span "Activity" at bounding box center [232, 448] width 22 height 7
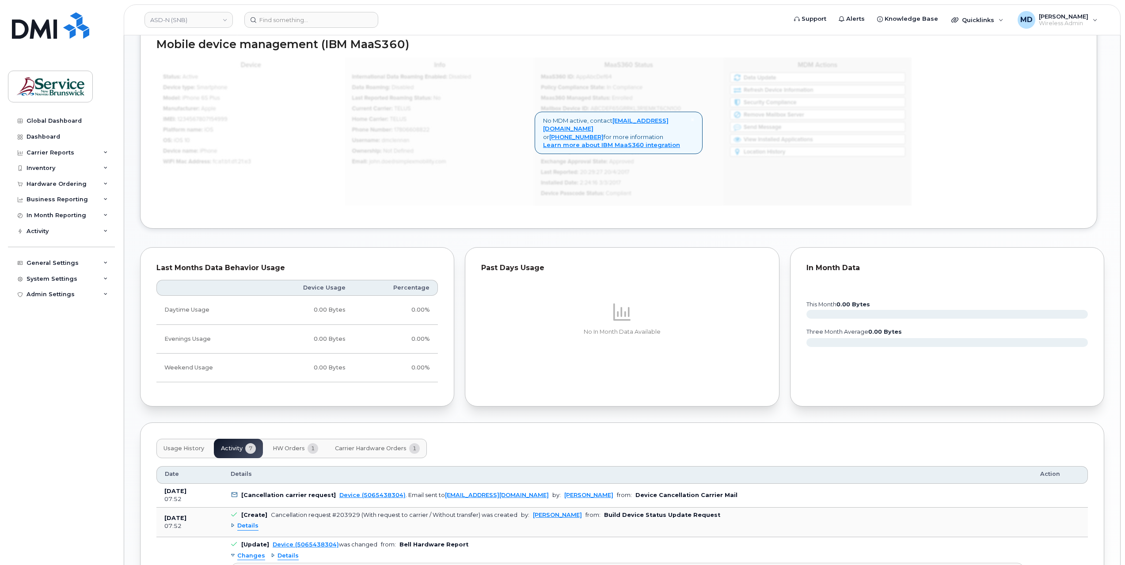
scroll to position [589, 0]
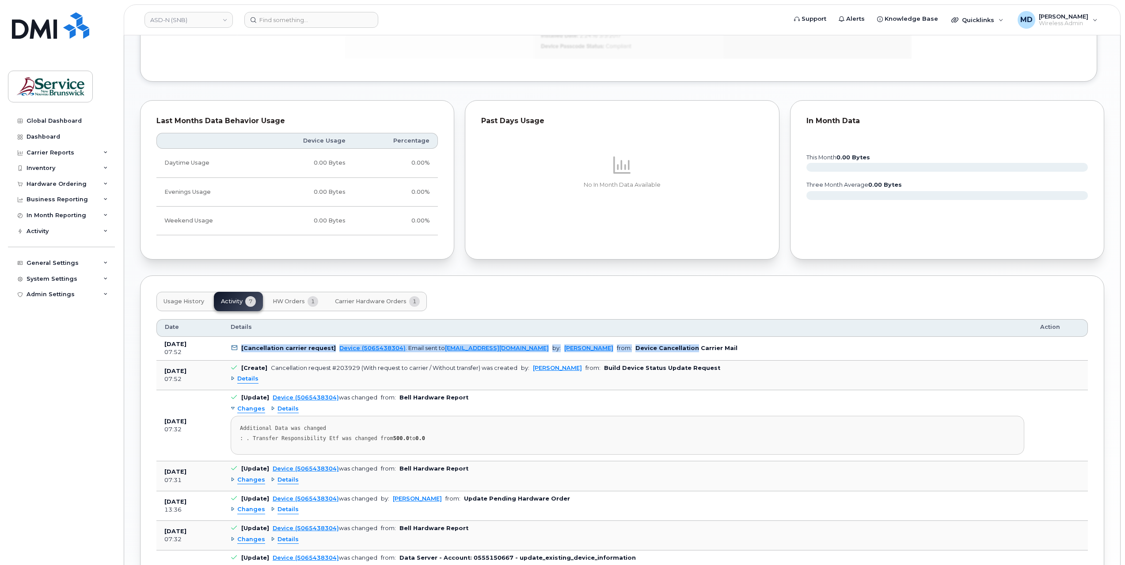
drag, startPoint x: 241, startPoint y: 349, endPoint x: 671, endPoint y: 349, distance: 430.2
click at [671, 349] on td "[Cancellation carrier request] Device (5065438304) . Email sent to [EMAIL_ADDRE…" at bounding box center [627, 349] width 809 height 24
copy td "[Cancellation carrier request] Device (5065438304) . Email sent to [EMAIL_ADDRE…"
